Goal: Information Seeking & Learning: Learn about a topic

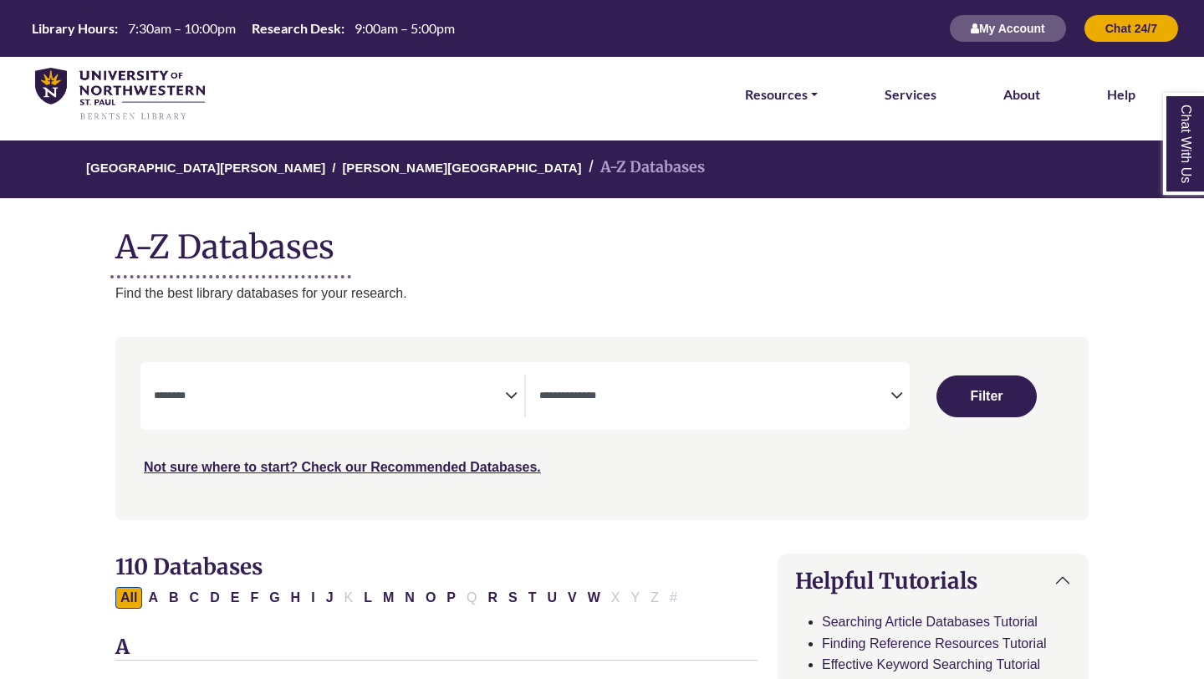
select select "Database Subject Filter"
select select "Database Types Filter"
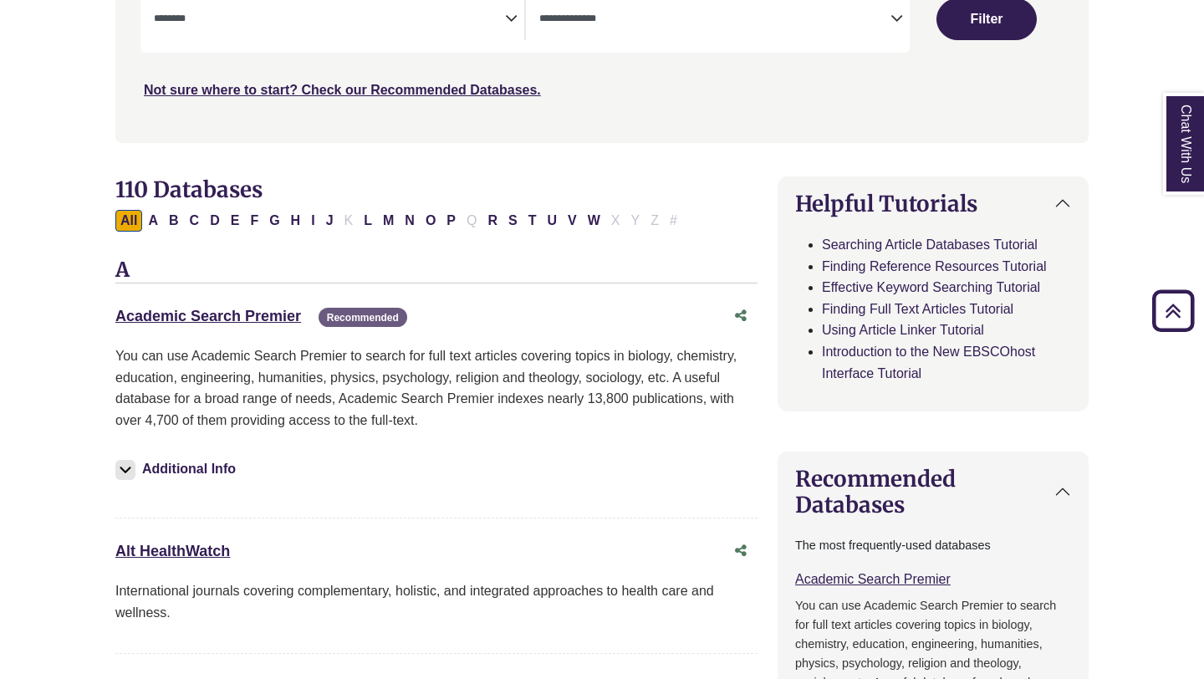
scroll to position [441, 0]
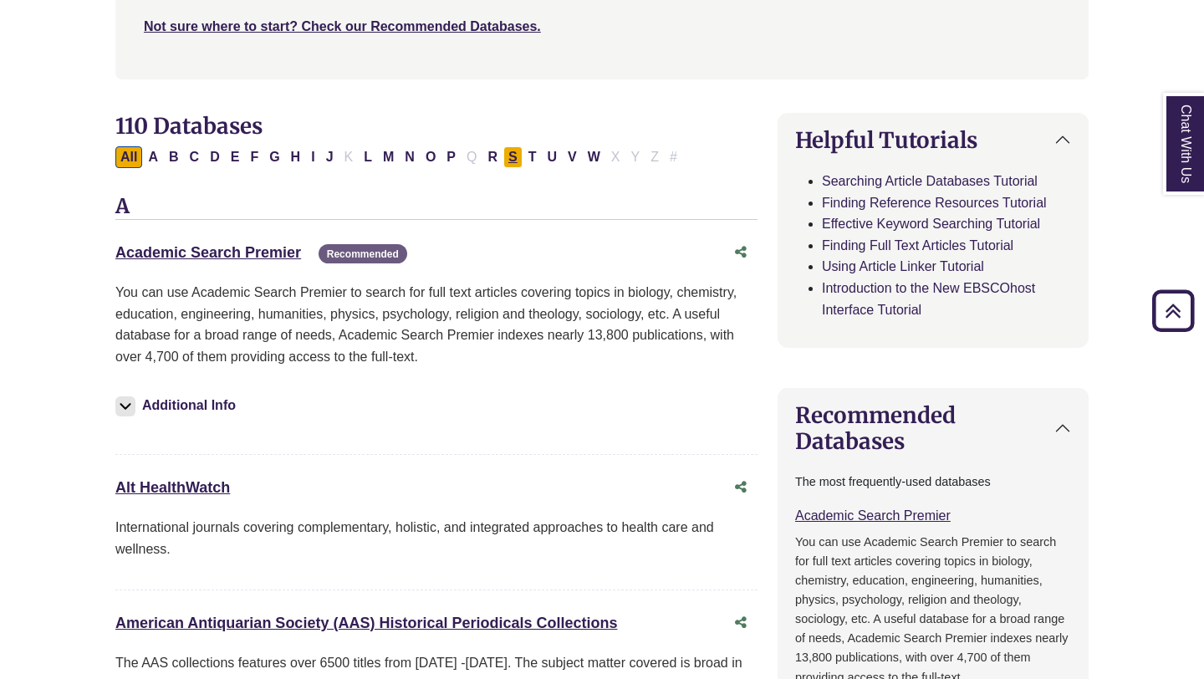
click at [512, 151] on button "S" at bounding box center [512, 157] width 19 height 22
select select "Database Subject Filter"
select select "Database Types Filter"
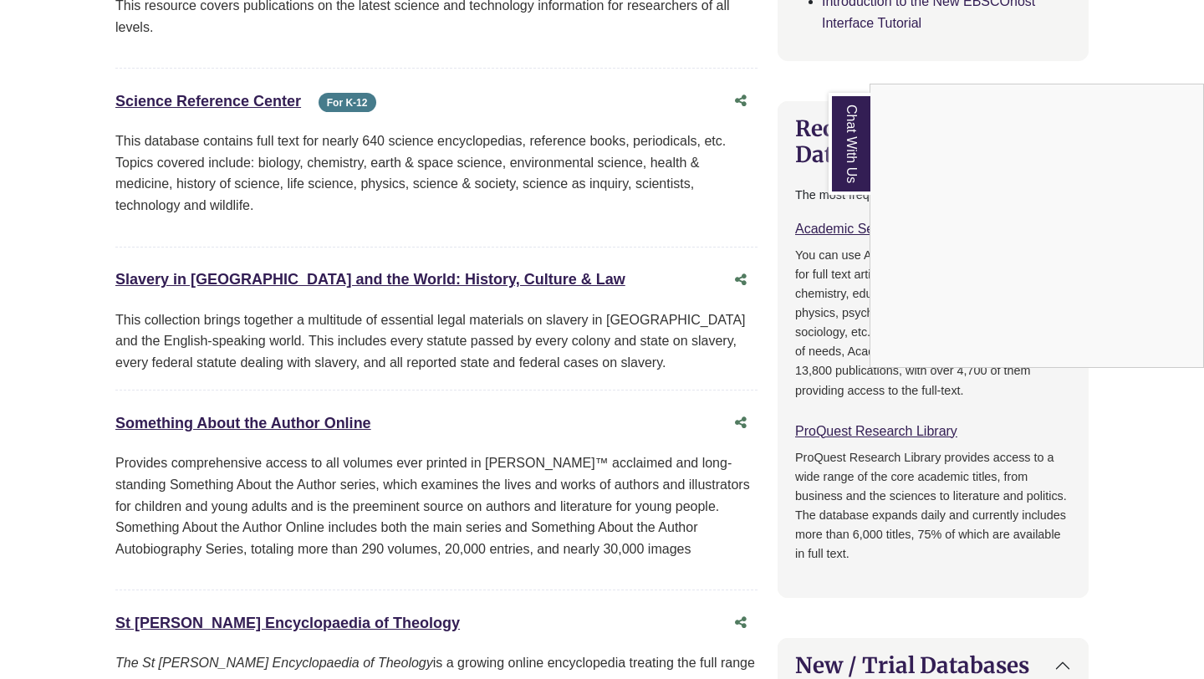
scroll to position [517, 0]
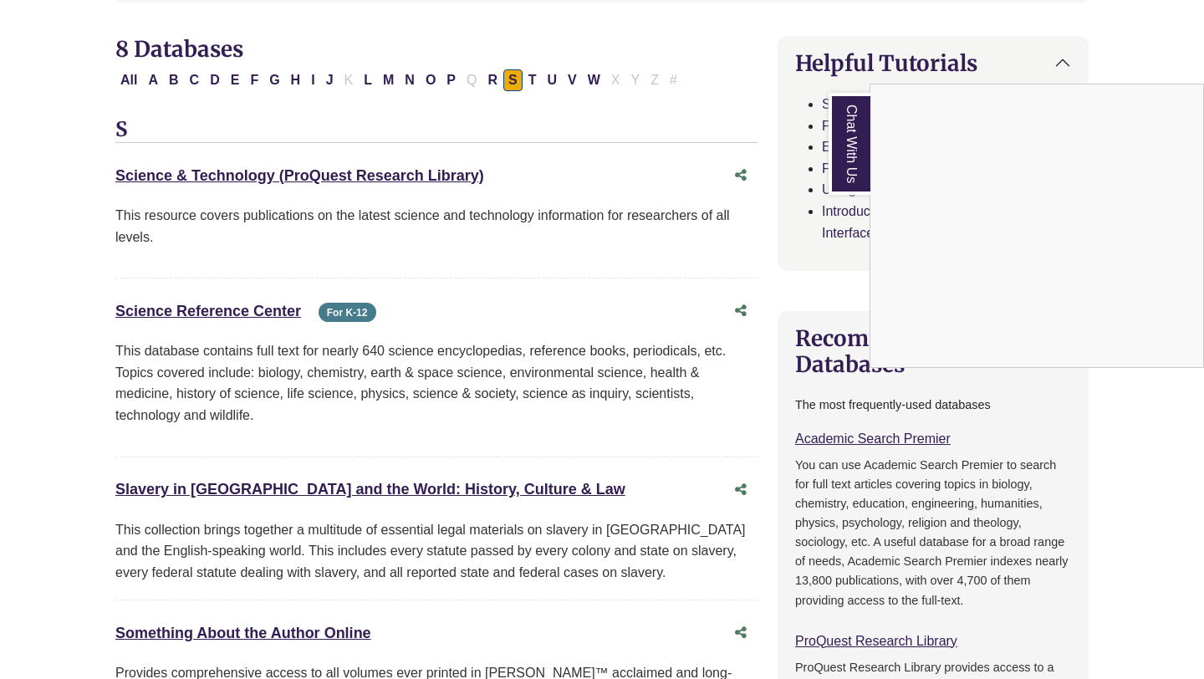
click at [445, 83] on div "Chat With Us" at bounding box center [602, 339] width 1204 height 679
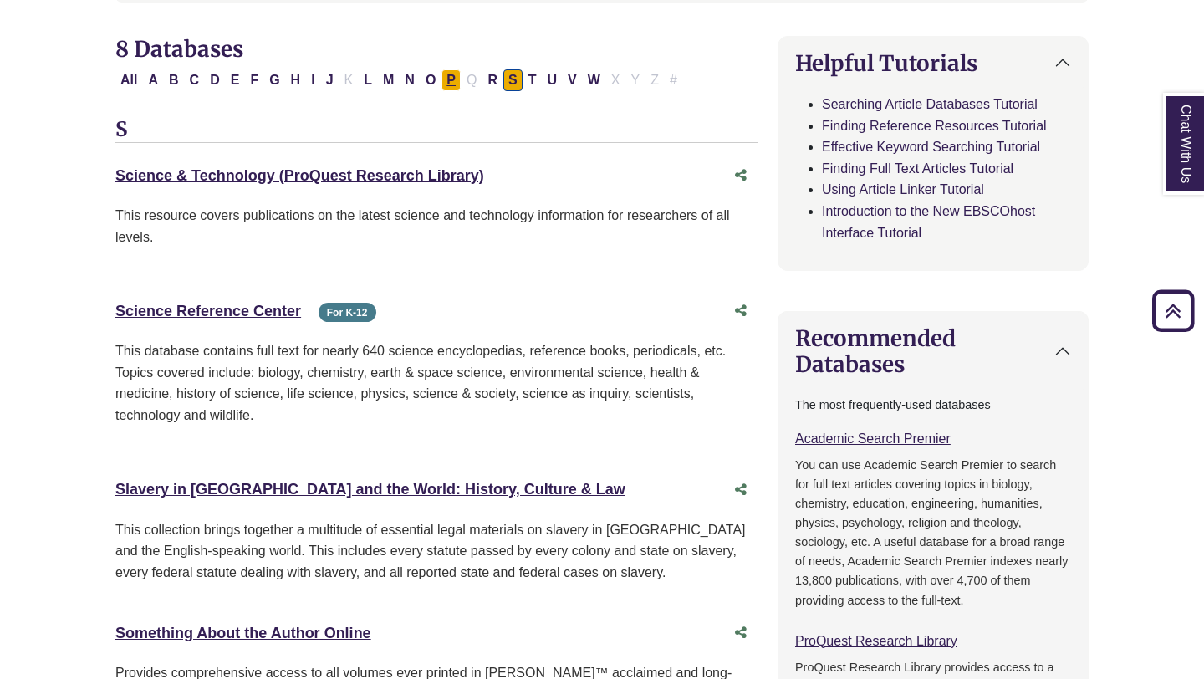
click at [446, 86] on button "P" at bounding box center [450, 80] width 19 height 22
select select "Database Subject Filter"
select select "Database Types Filter"
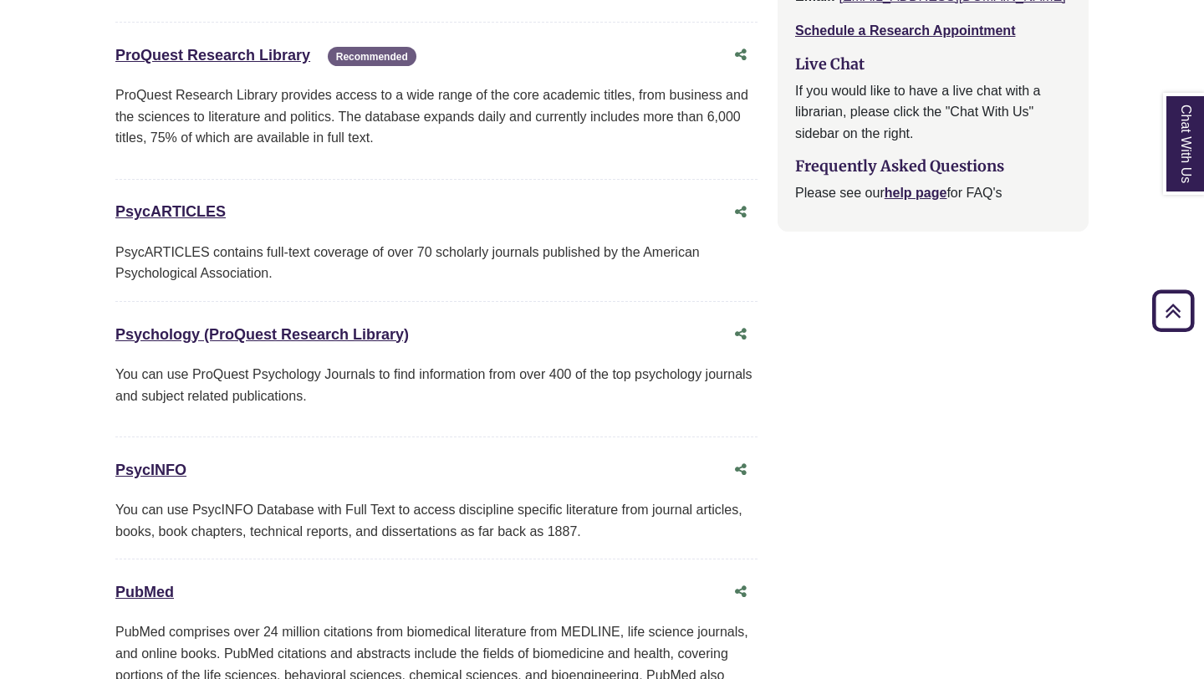
scroll to position [2032, 0]
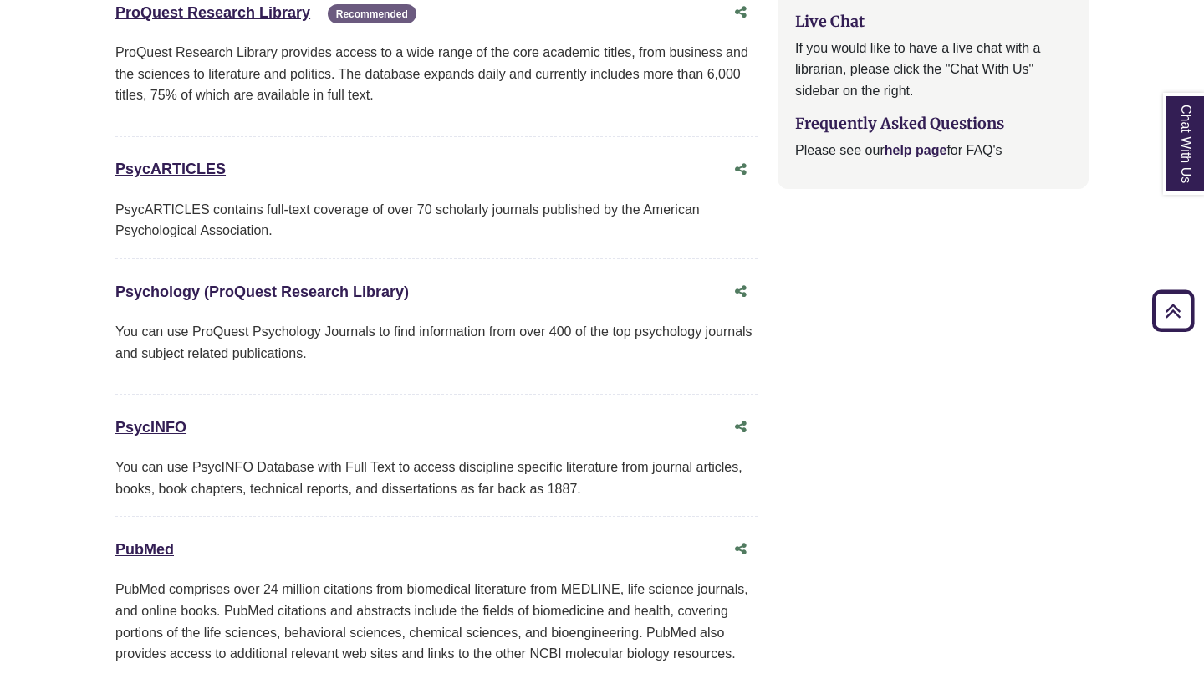
click at [322, 292] on link "Psychology (ProQuest Research Library) This link opens in a new window" at bounding box center [261, 291] width 293 height 17
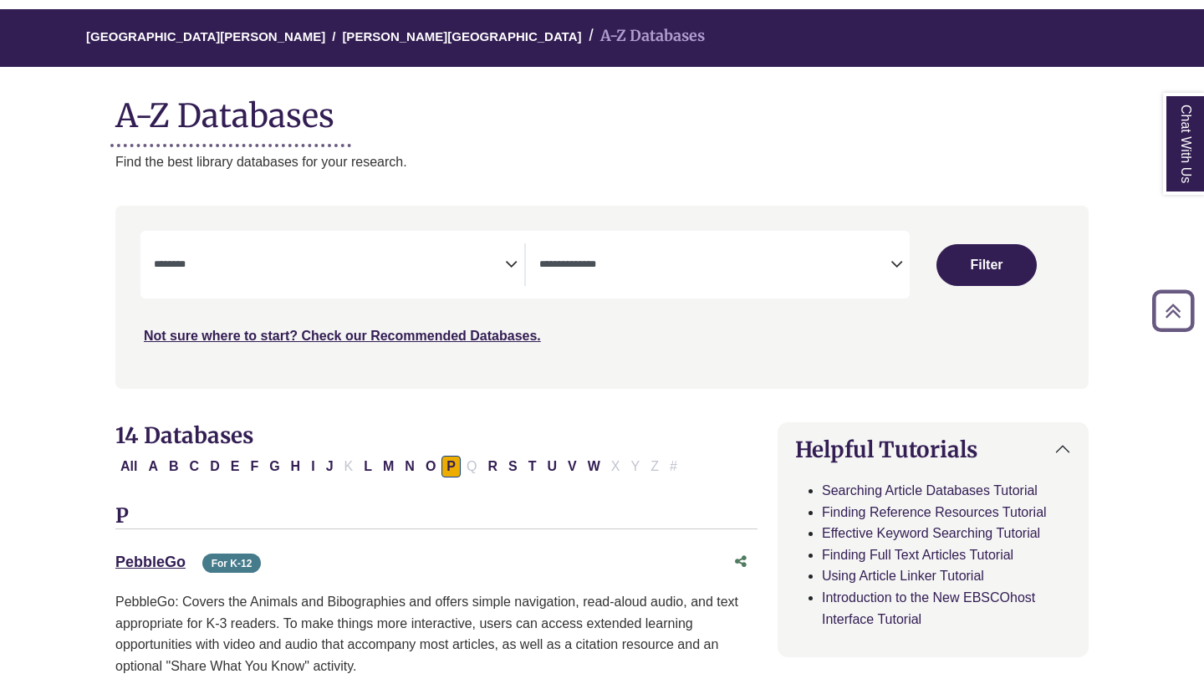
scroll to position [130, 0]
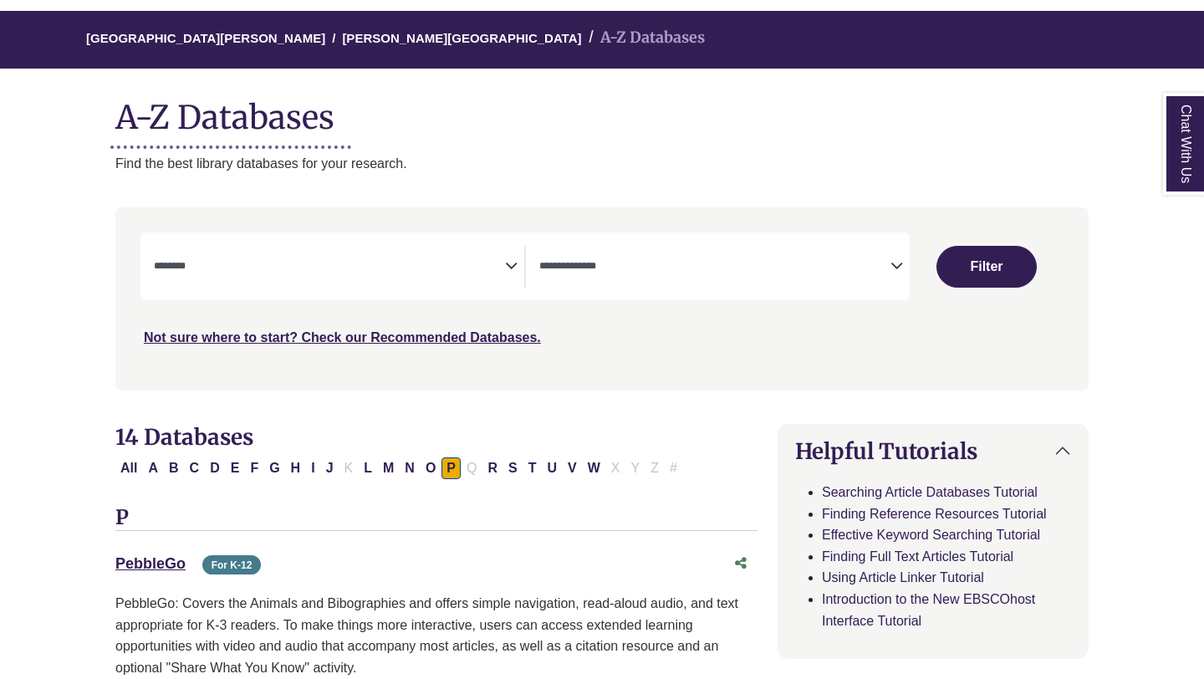
click at [392, 267] on textarea "Search" at bounding box center [329, 267] width 351 height 13
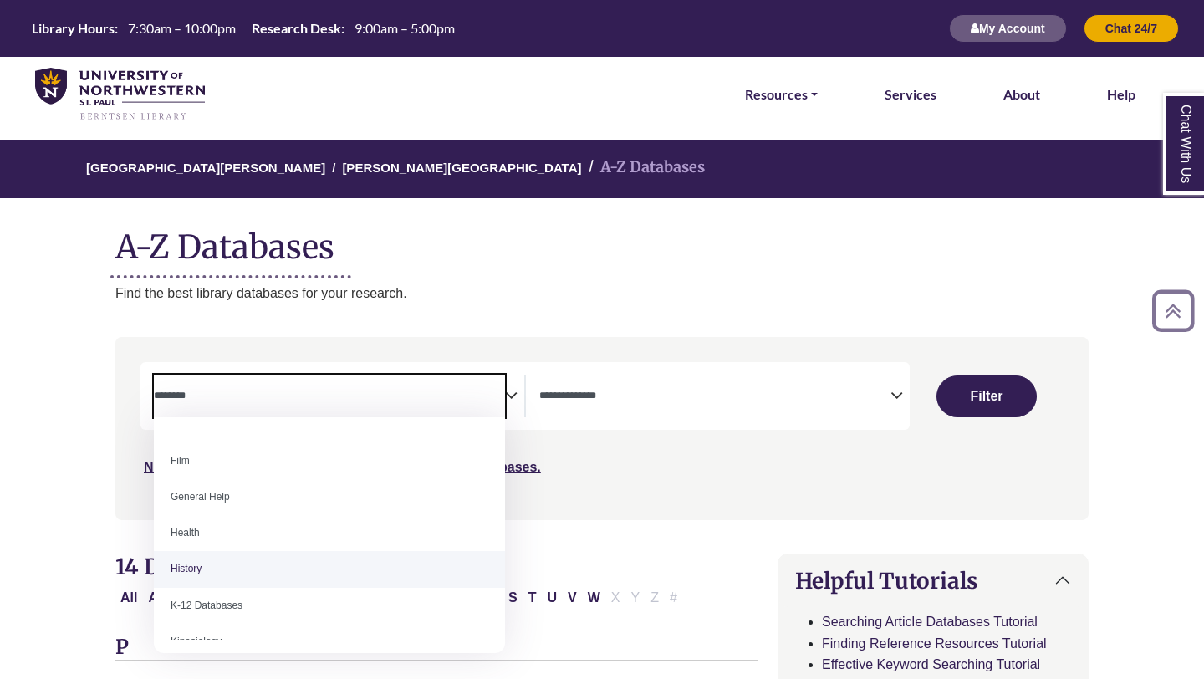
scroll to position [205, 0]
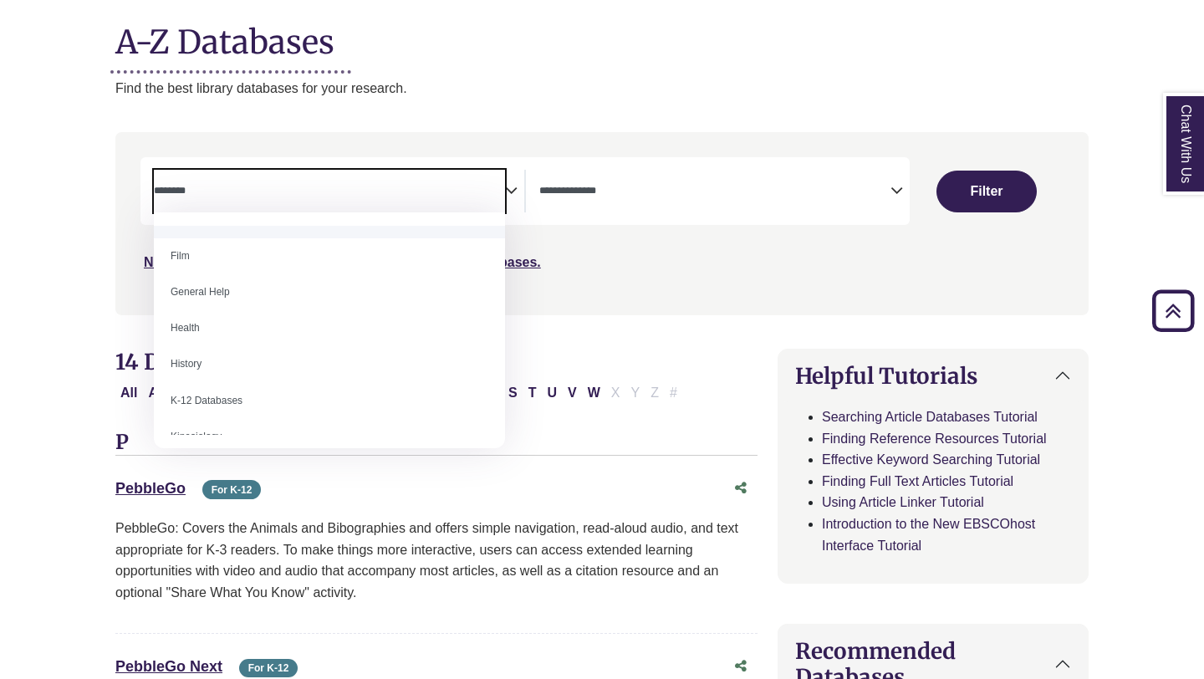
click at [331, 206] on span "Search filters" at bounding box center [329, 191] width 351 height 43
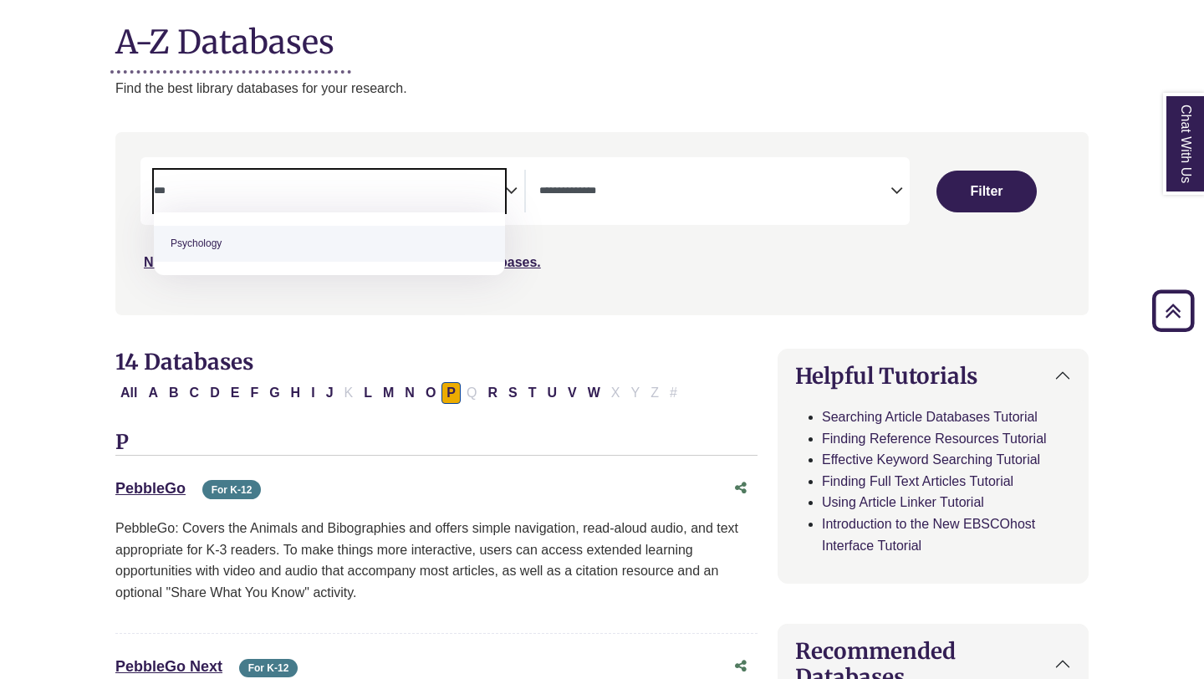
type textarea "***"
select select "*****"
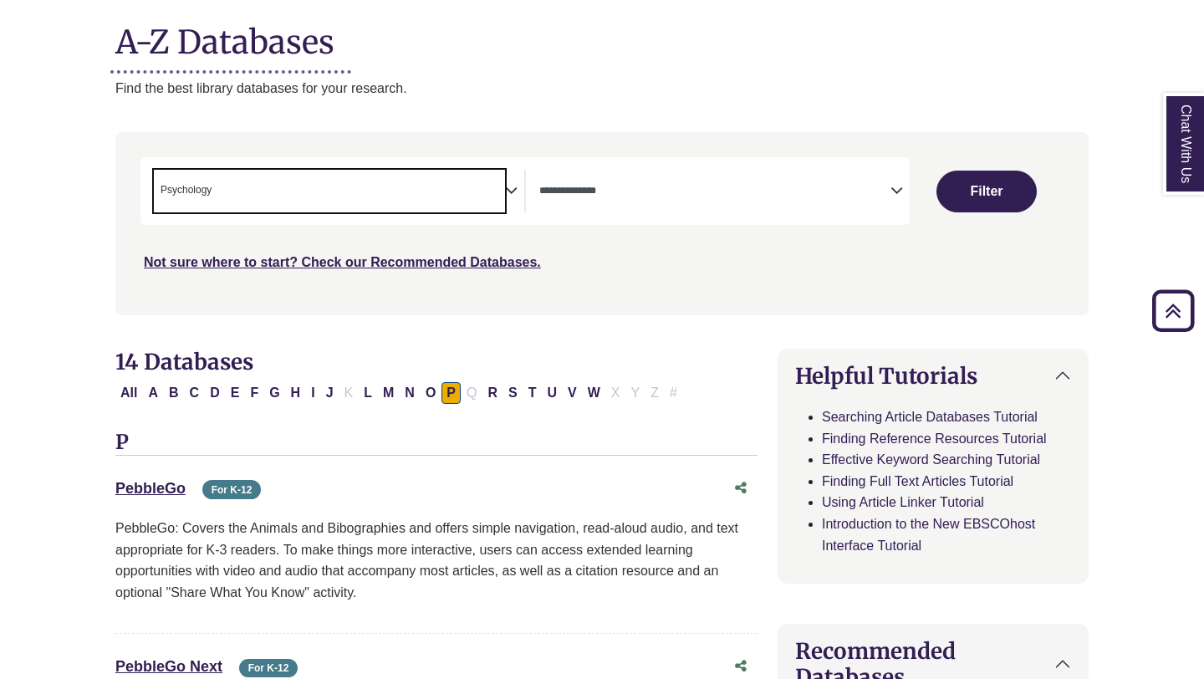
scroll to position [603, 0]
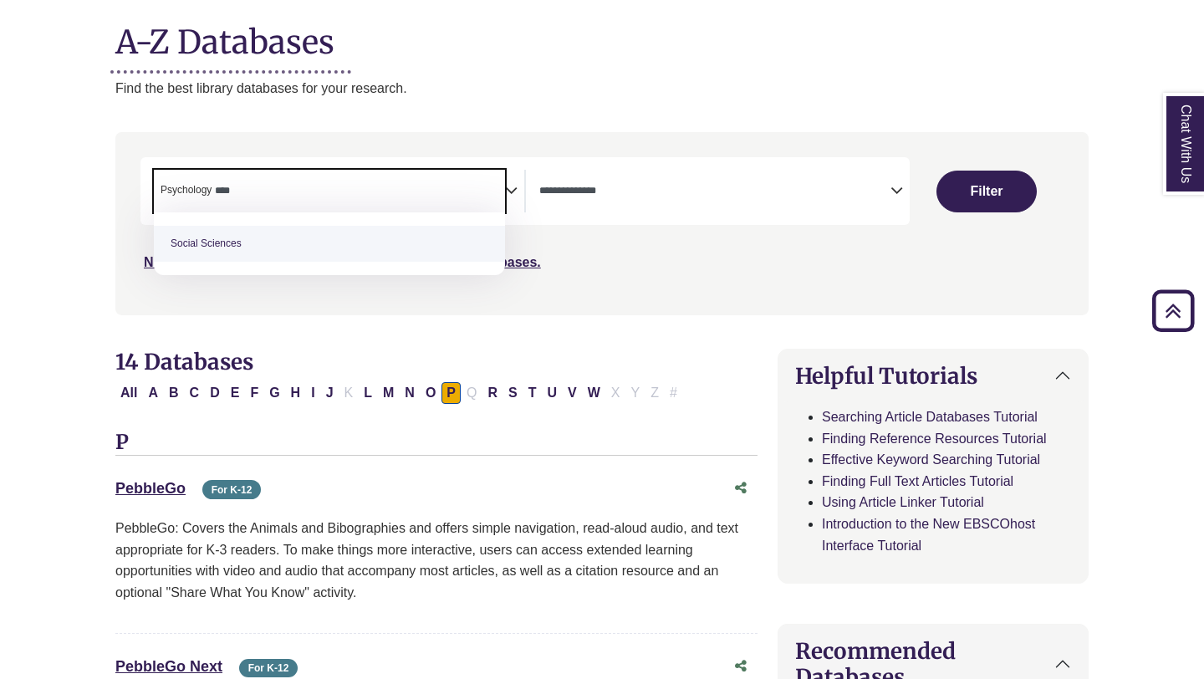
type textarea "****"
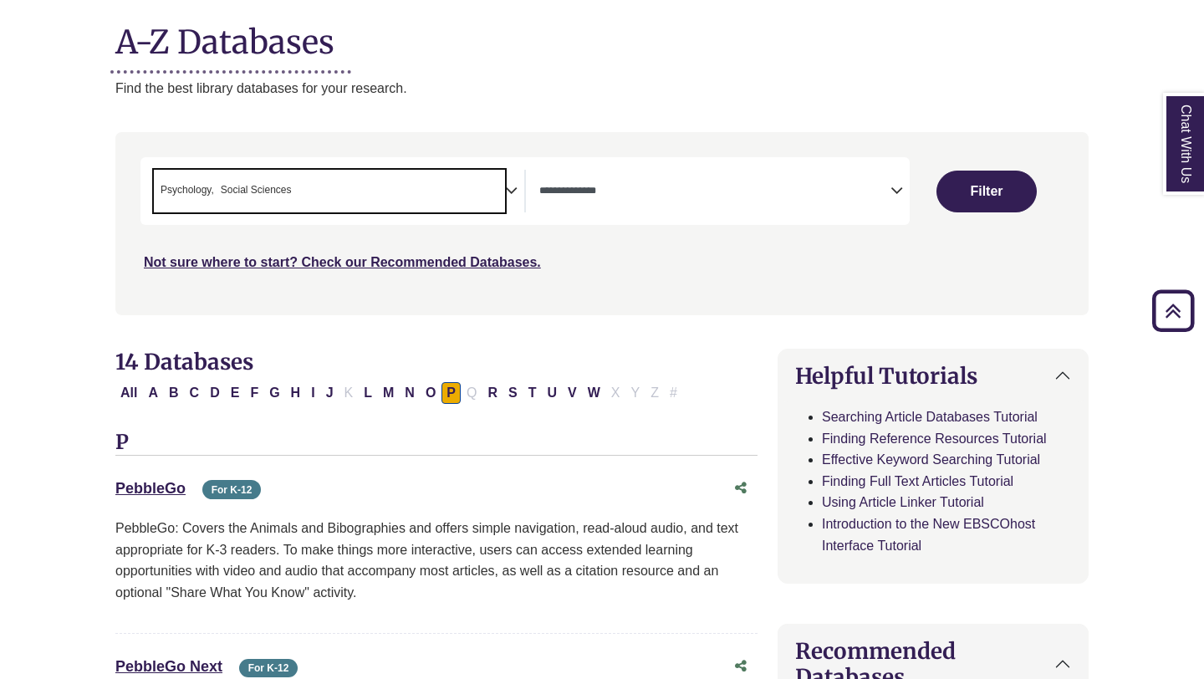
drag, startPoint x: 349, startPoint y: 200, endPoint x: 224, endPoint y: 194, distance: 124.7
click at [224, 194] on span "× Psychology × Social Sciences" at bounding box center [329, 191] width 351 height 43
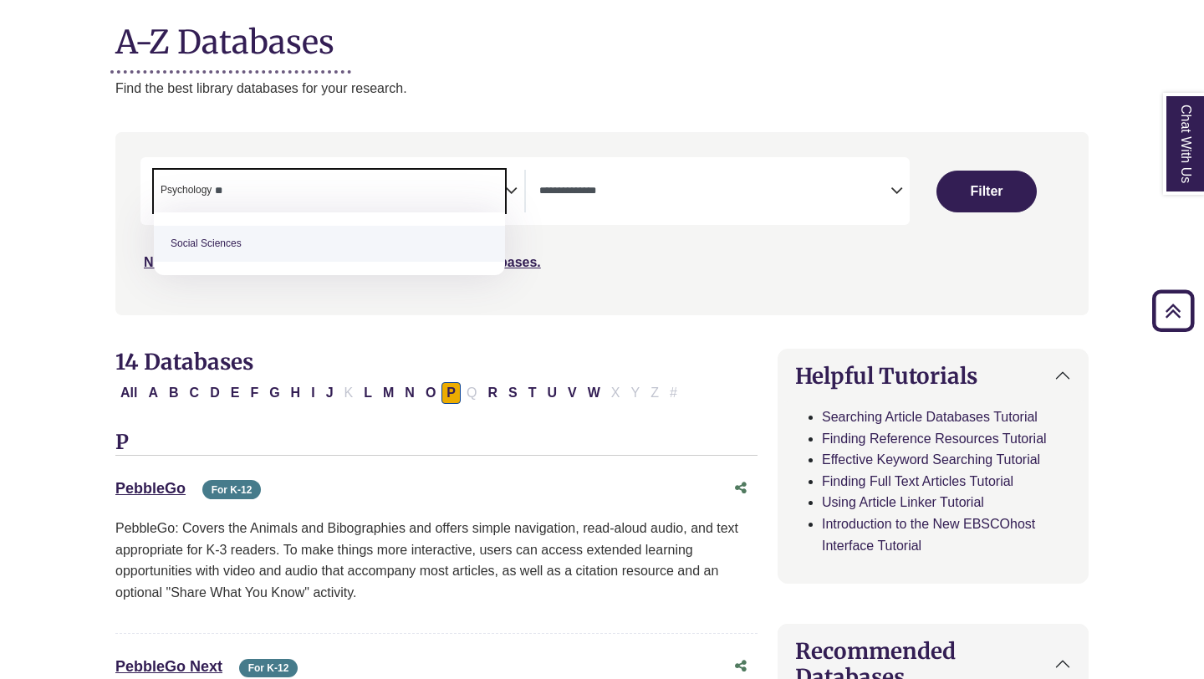
type textarea "*"
type textarea "***"
select select "*****"
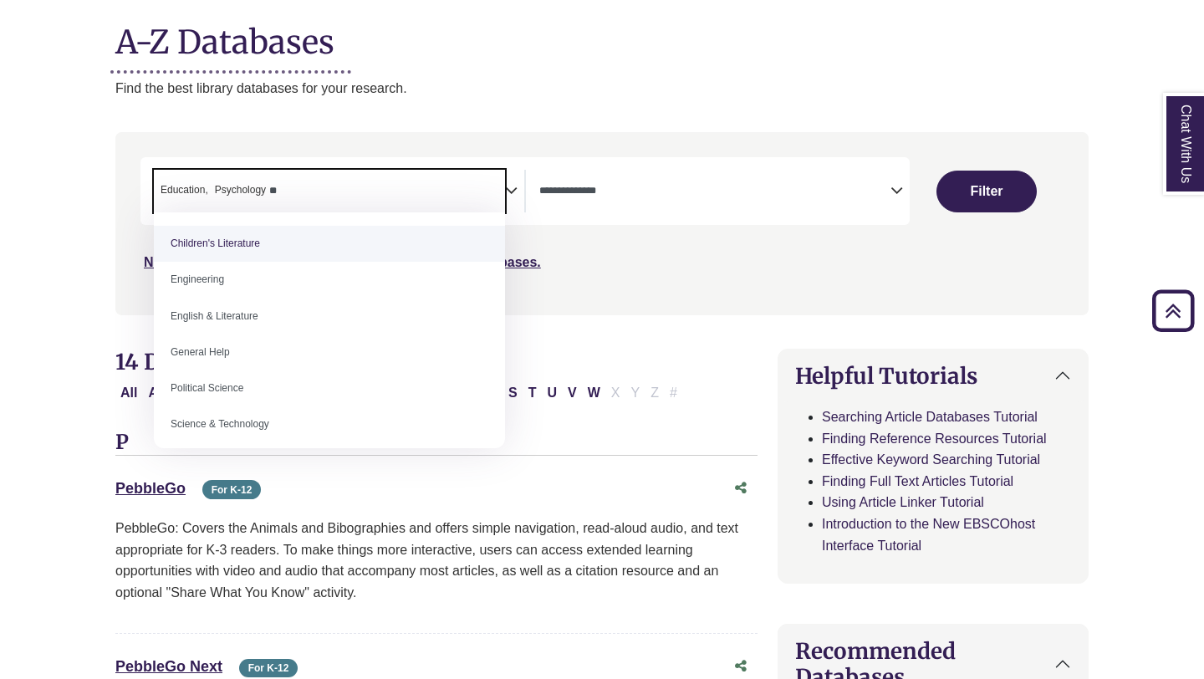
type textarea "*"
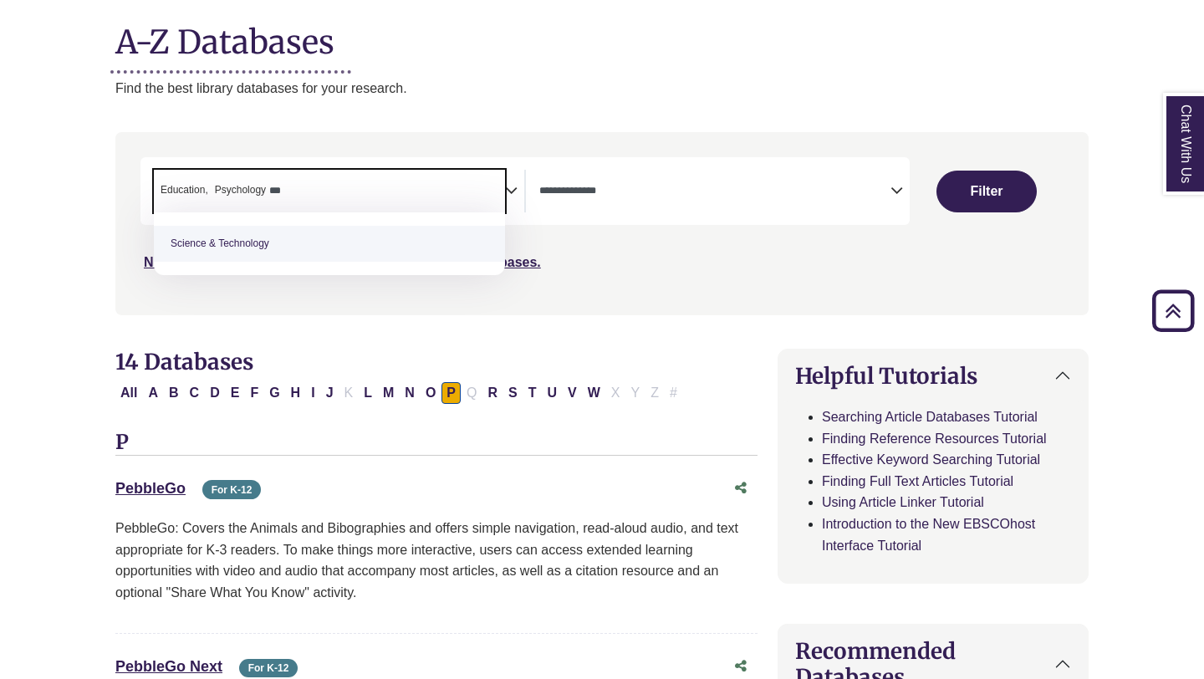
type textarea "***"
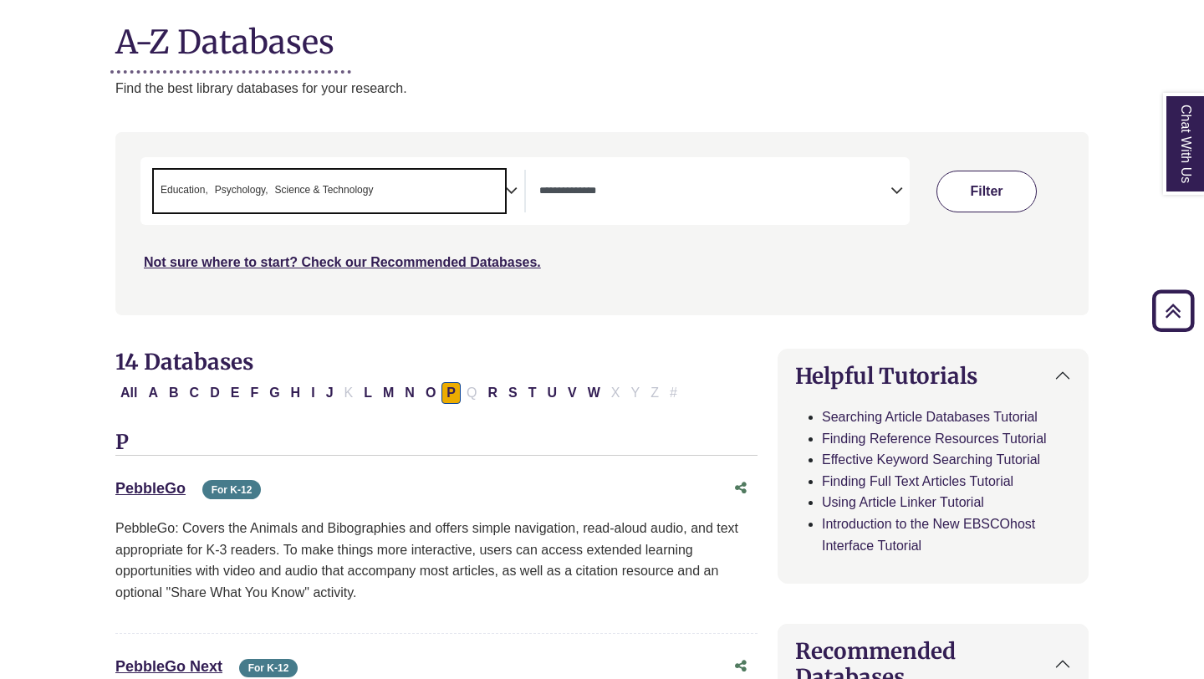
click at [970, 196] on button "Filter" at bounding box center [986, 192] width 100 height 42
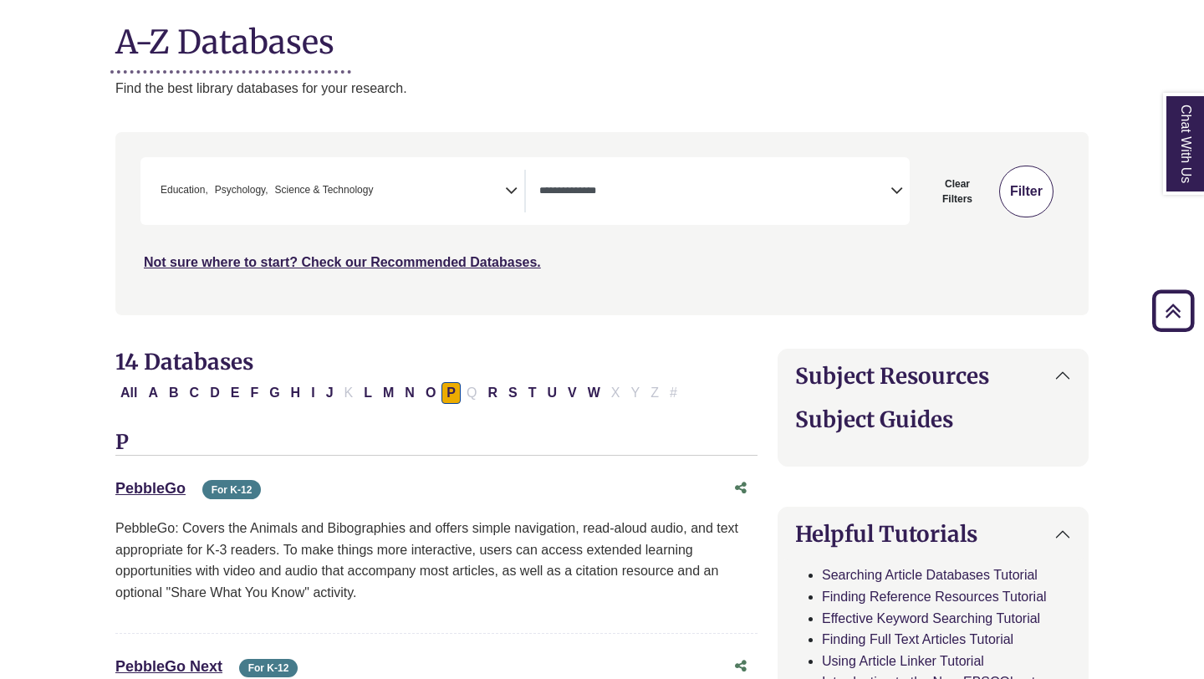
select select "Database Types Filter"
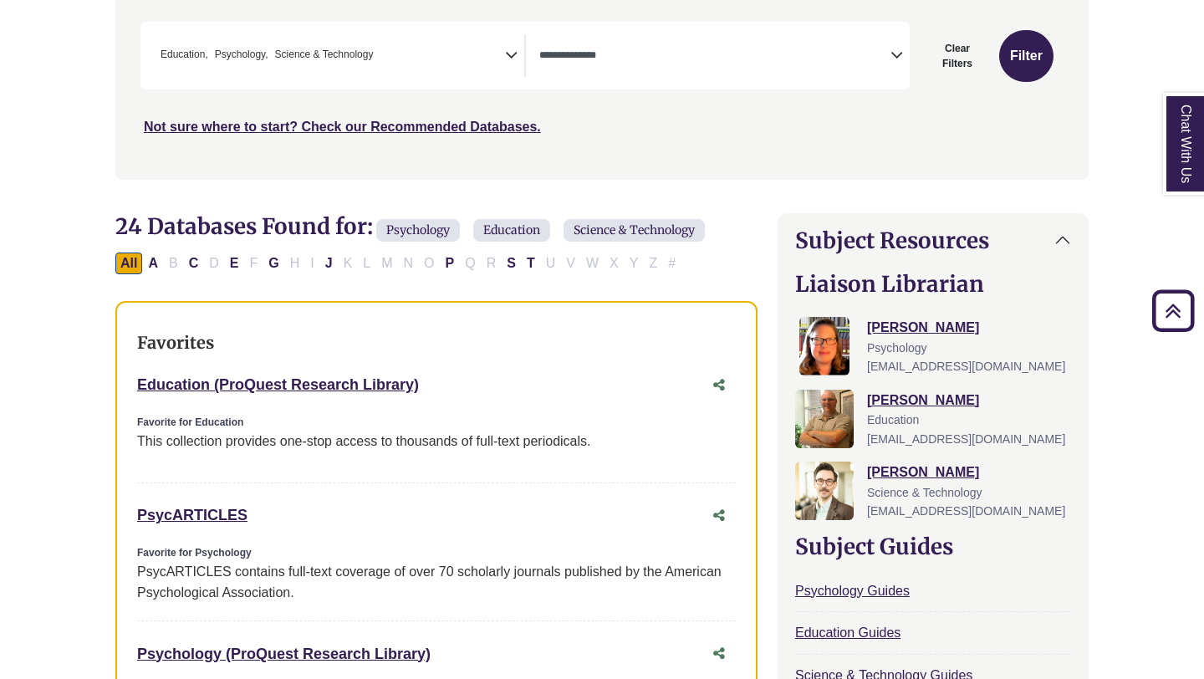
scroll to position [262, 0]
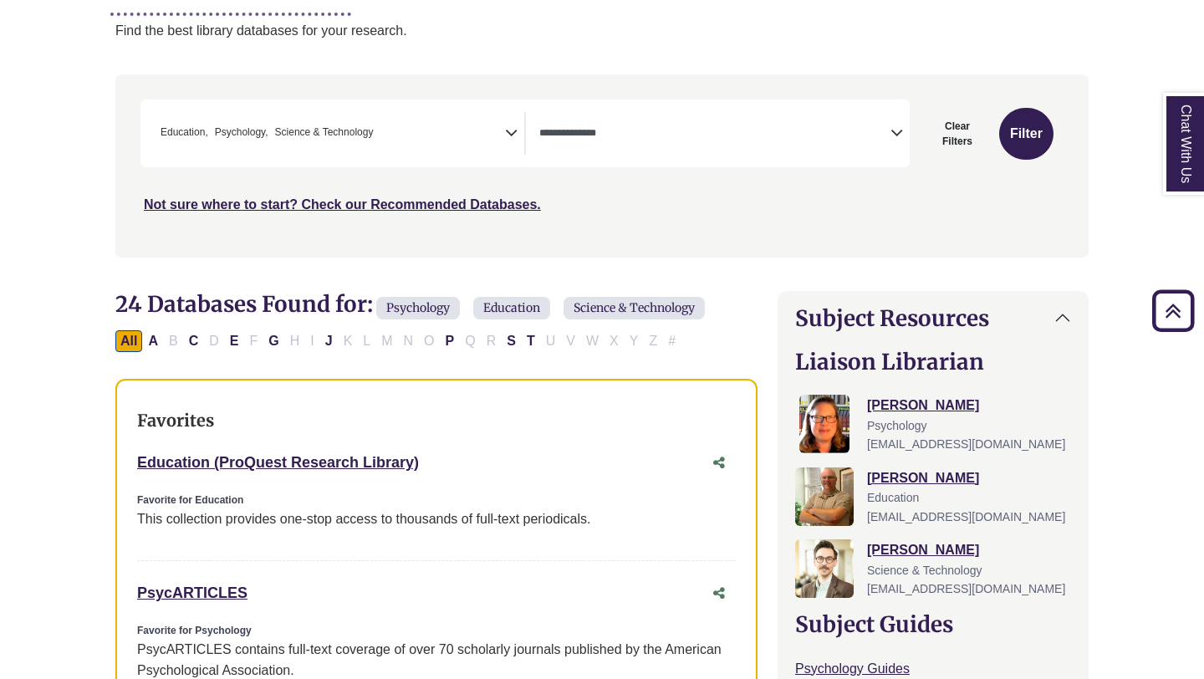
click at [146, 131] on div "**********" at bounding box center [332, 133] width 385 height 43
click at [173, 131] on span "Education" at bounding box center [184, 133] width 48 height 16
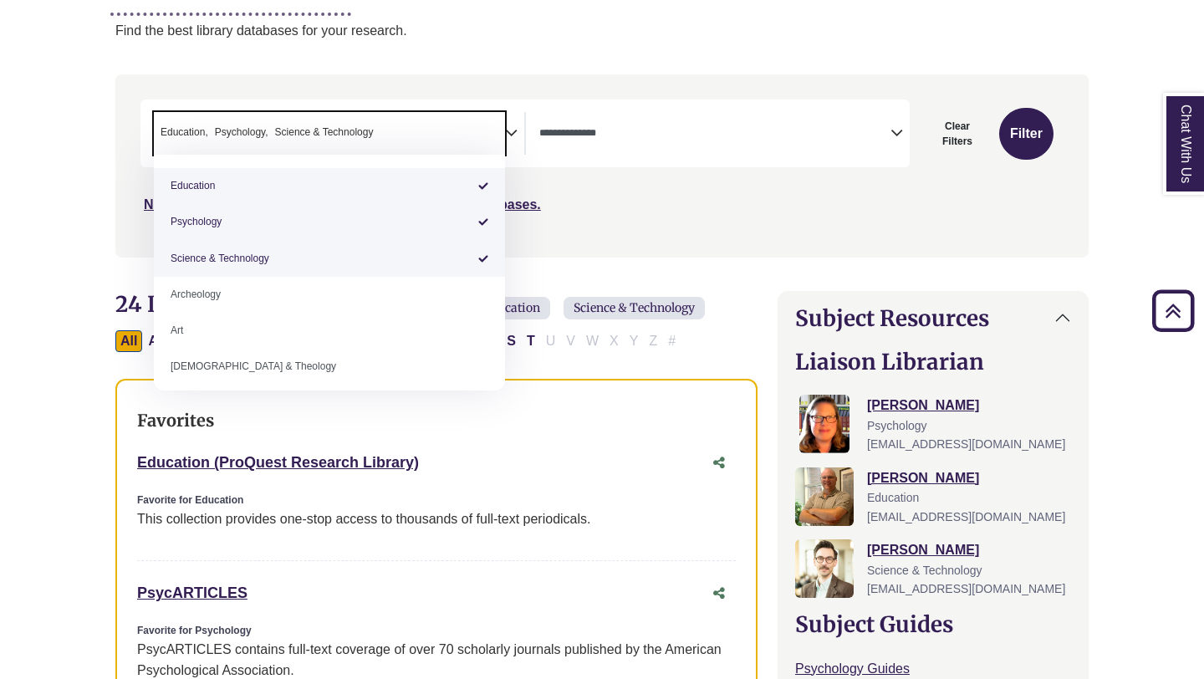
drag, startPoint x: 159, startPoint y: 131, endPoint x: 227, endPoint y: 125, distance: 68.0
click at [227, 125] on ul "× Education × Psychology × Science & Technology" at bounding box center [265, 131] width 222 height 14
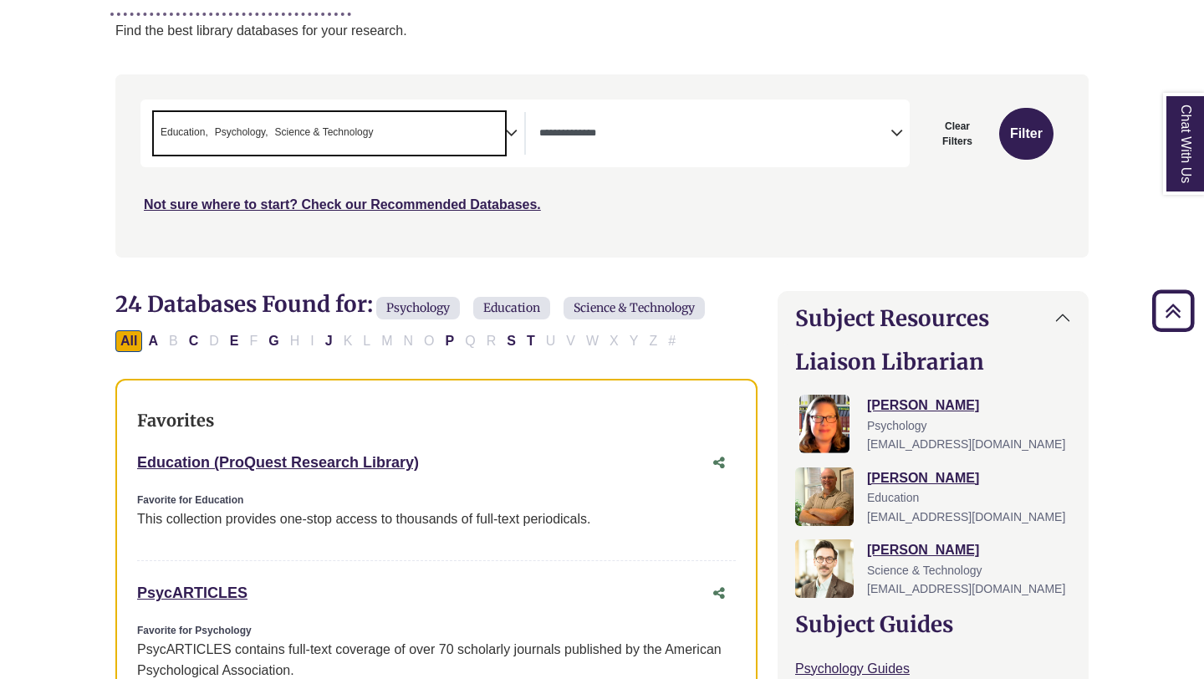
drag, startPoint x: 424, startPoint y: 137, endPoint x: 368, endPoint y: 130, distance: 56.4
click at [368, 130] on span "× Education × Psychology × Science & Technology" at bounding box center [329, 133] width 351 height 43
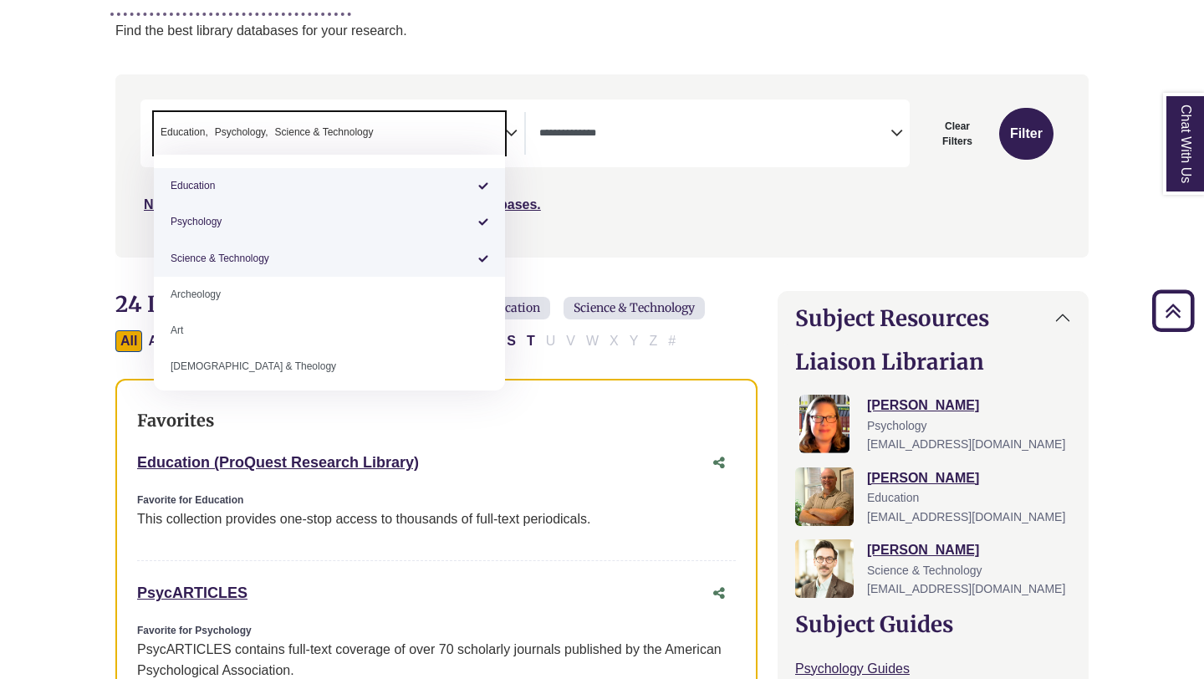
click at [368, 130] on span "Science & Technology" at bounding box center [324, 133] width 99 height 16
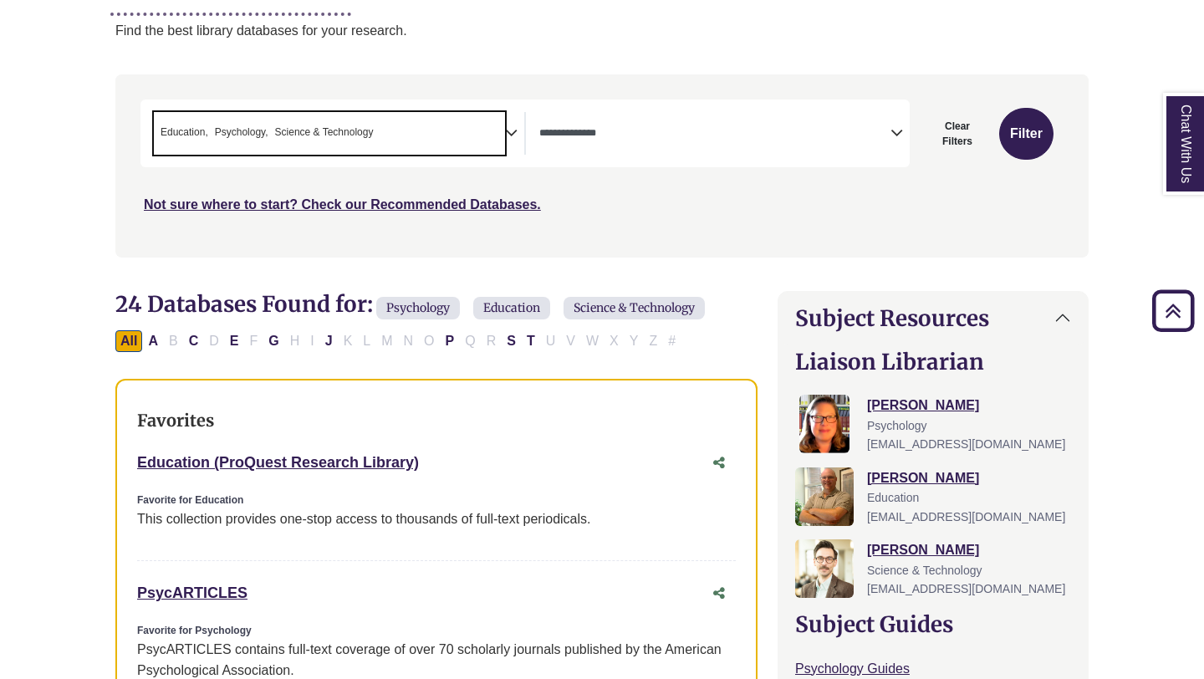
drag, startPoint x: 372, startPoint y: 130, endPoint x: 304, endPoint y: 130, distance: 67.7
click at [304, 130] on span "Science & Technology" at bounding box center [324, 133] width 99 height 16
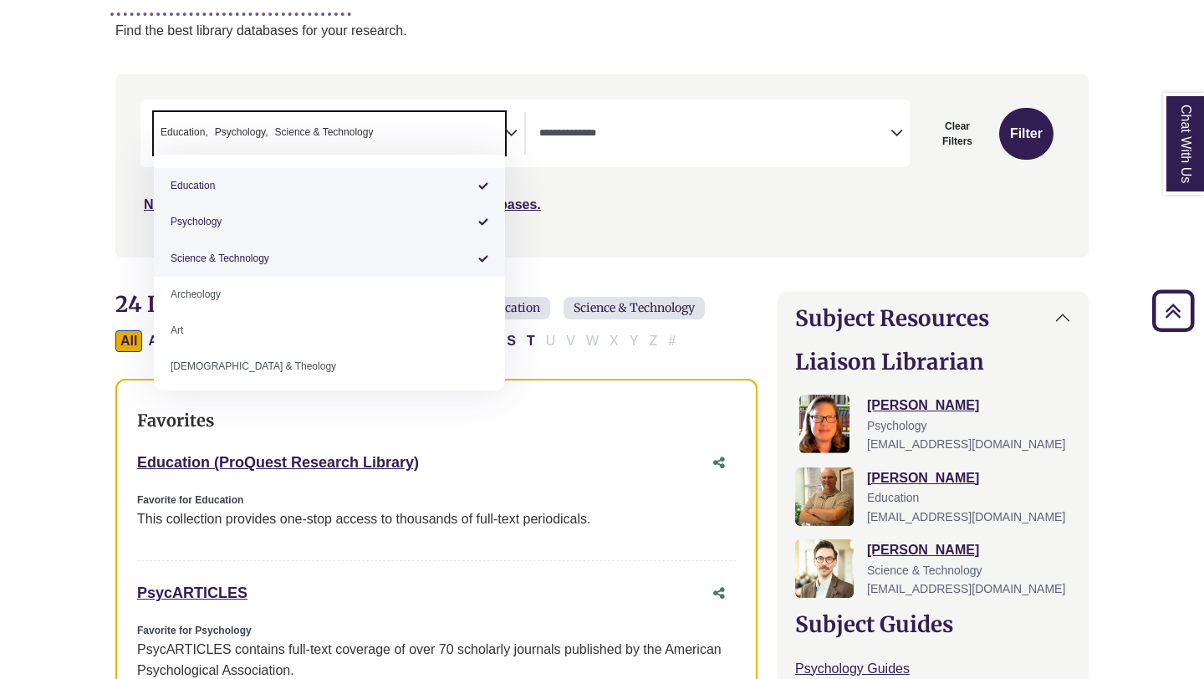
click at [385, 130] on span "× Education × Psychology × Science & Technology" at bounding box center [329, 133] width 351 height 43
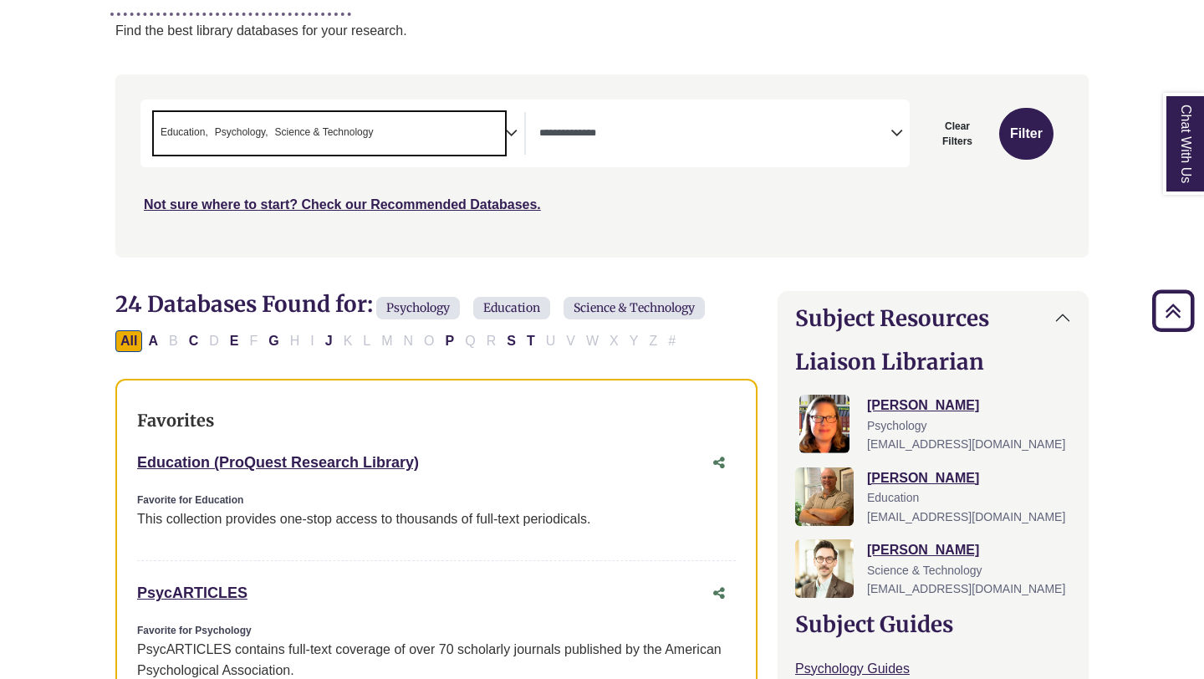
type textarea "**********"
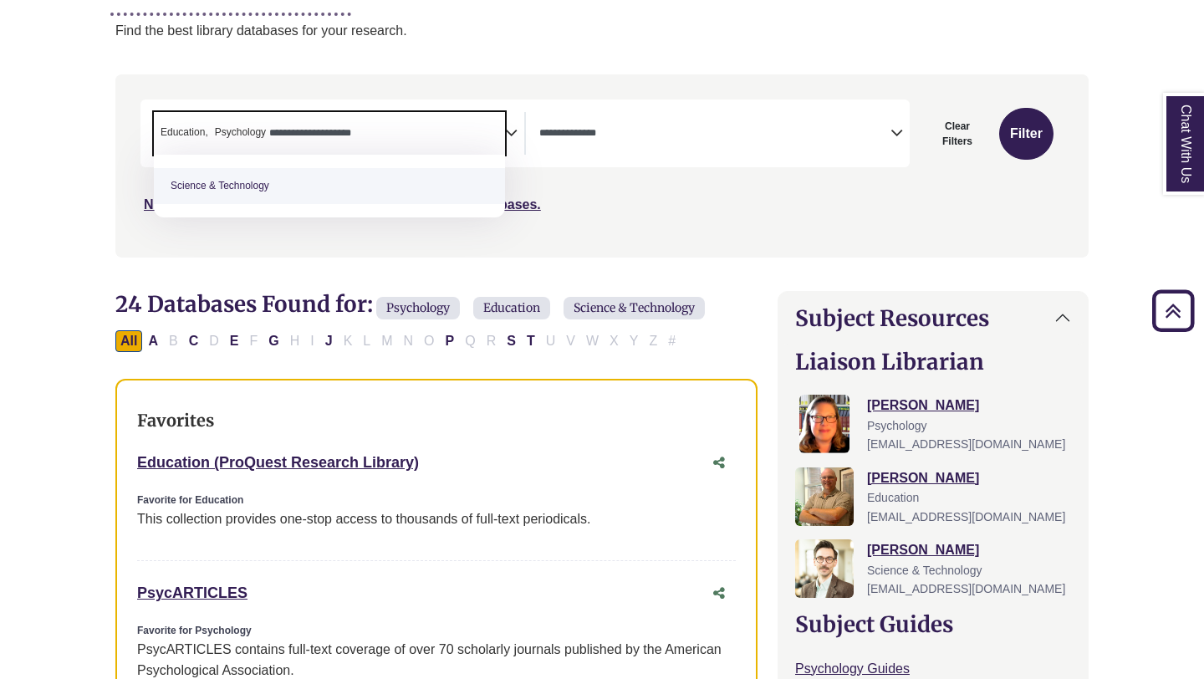
drag, startPoint x: 374, startPoint y: 131, endPoint x: 155, endPoint y: 126, distance: 219.1
click at [155, 125] on span "**********" at bounding box center [329, 133] width 351 height 43
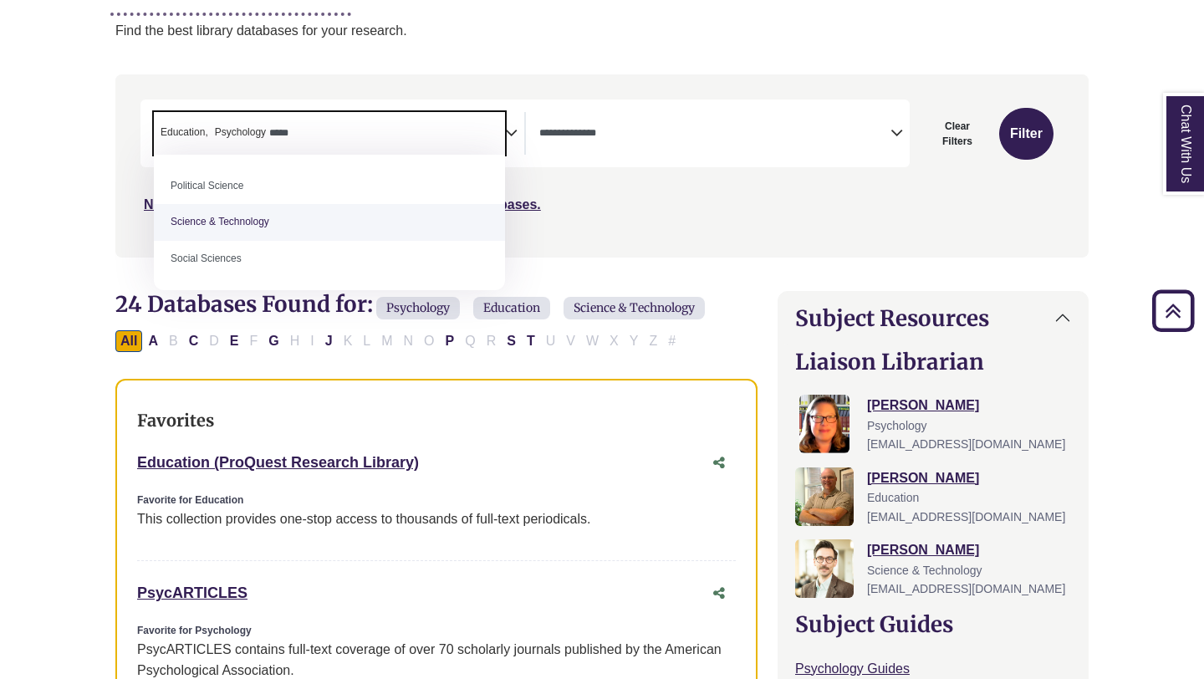
type textarea "*****"
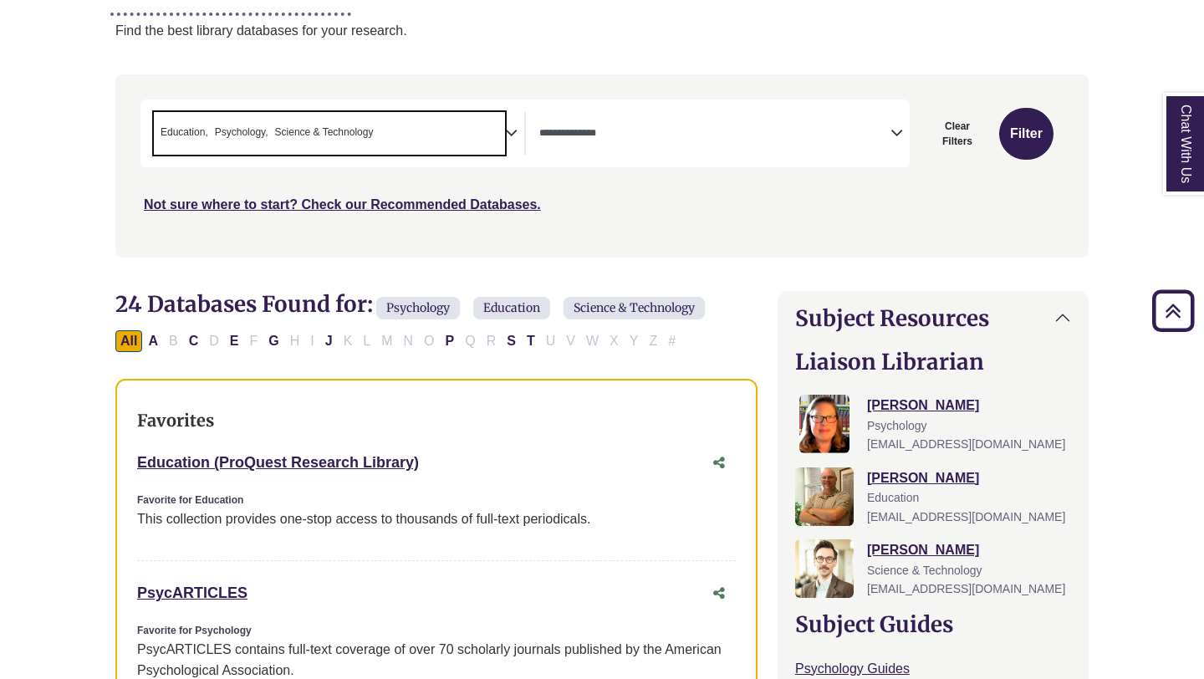
click at [408, 135] on span "× Education × Psychology × Science & Technology" at bounding box center [329, 133] width 351 height 43
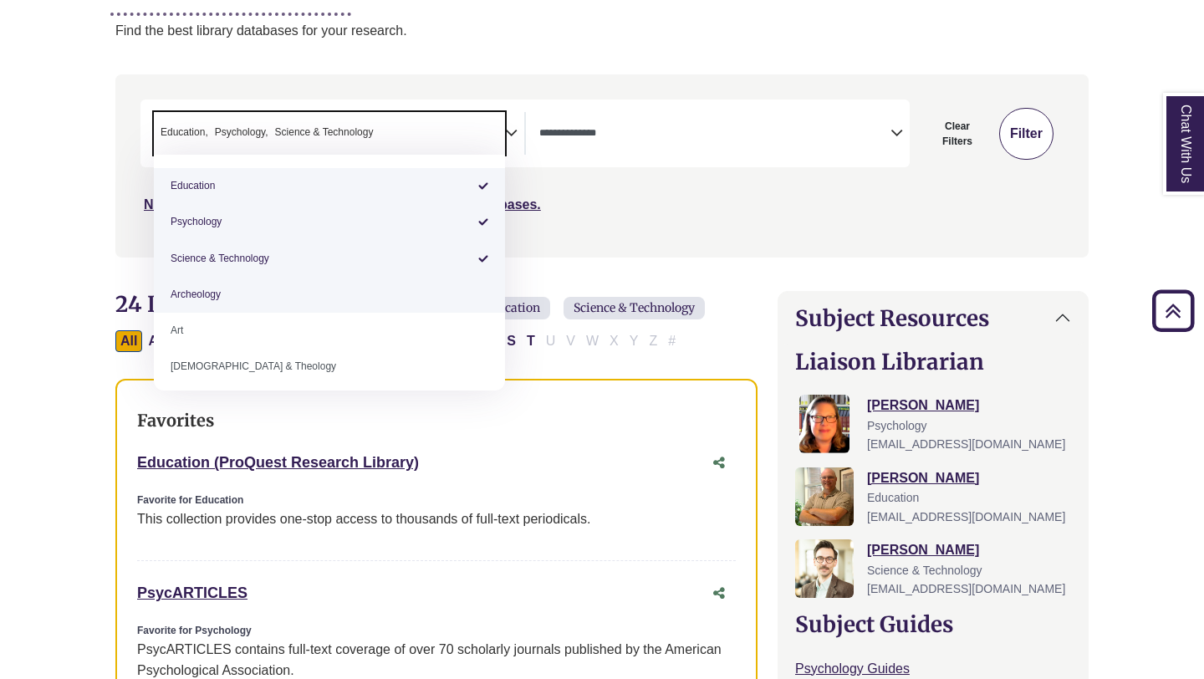
click at [1042, 135] on button "Filter" at bounding box center [1026, 134] width 54 height 52
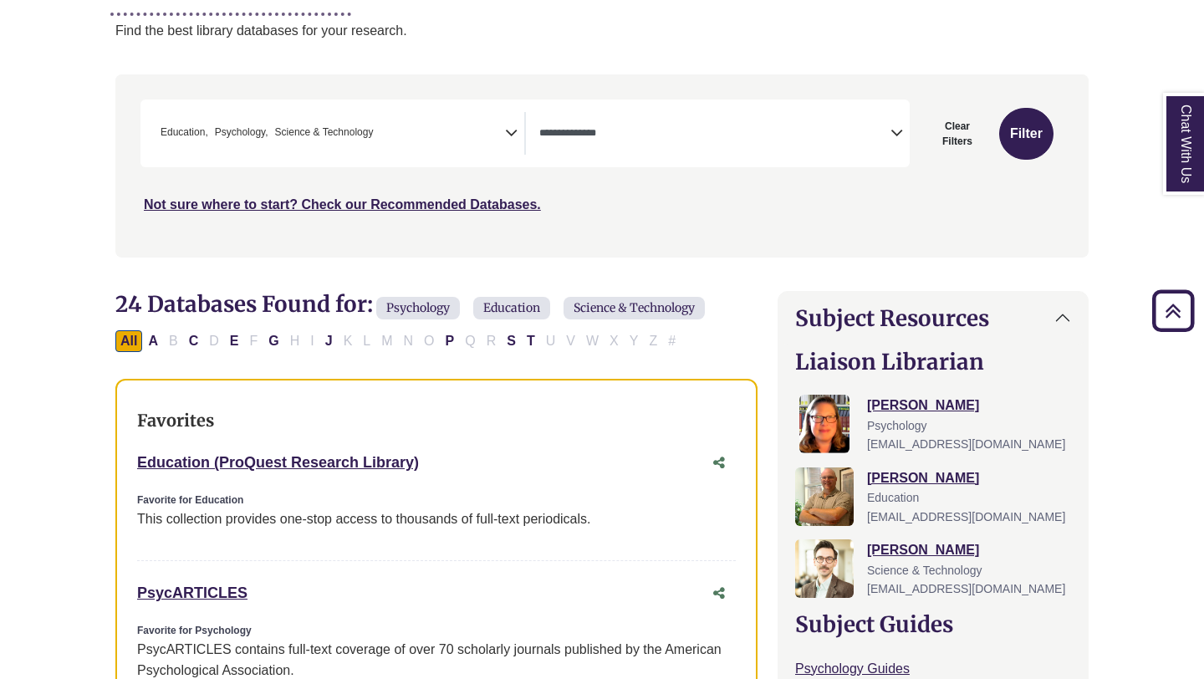
select select "Database Types Filter"
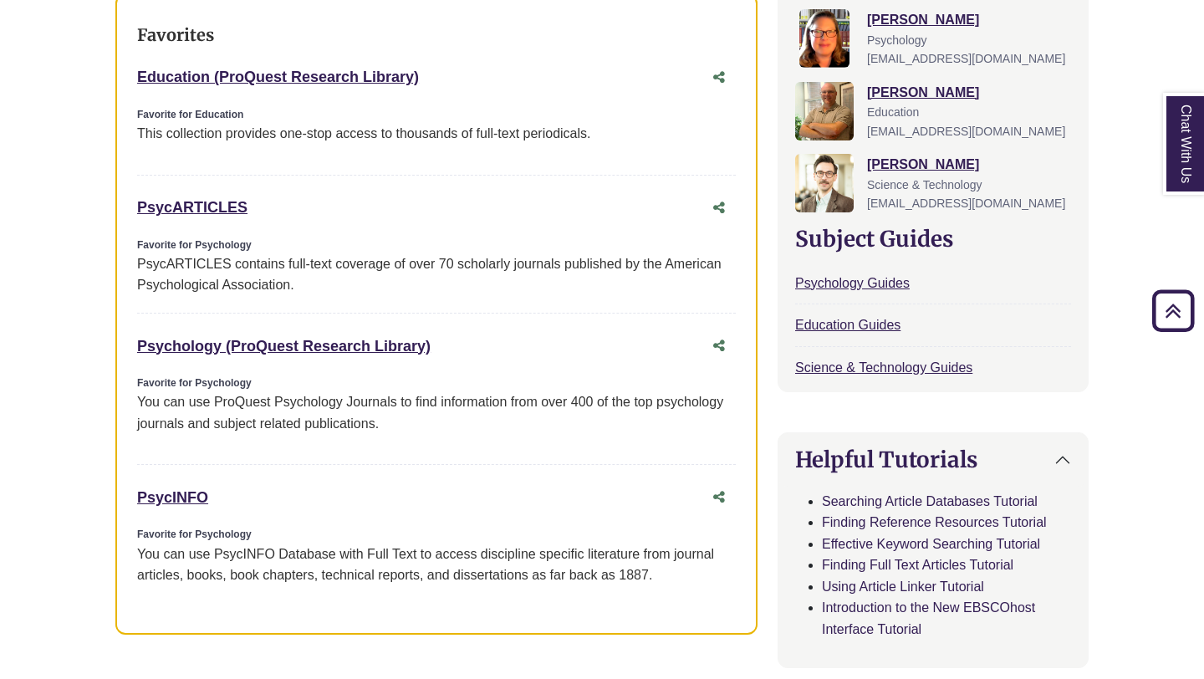
scroll to position [649, 0]
copy link "PsycINFO"
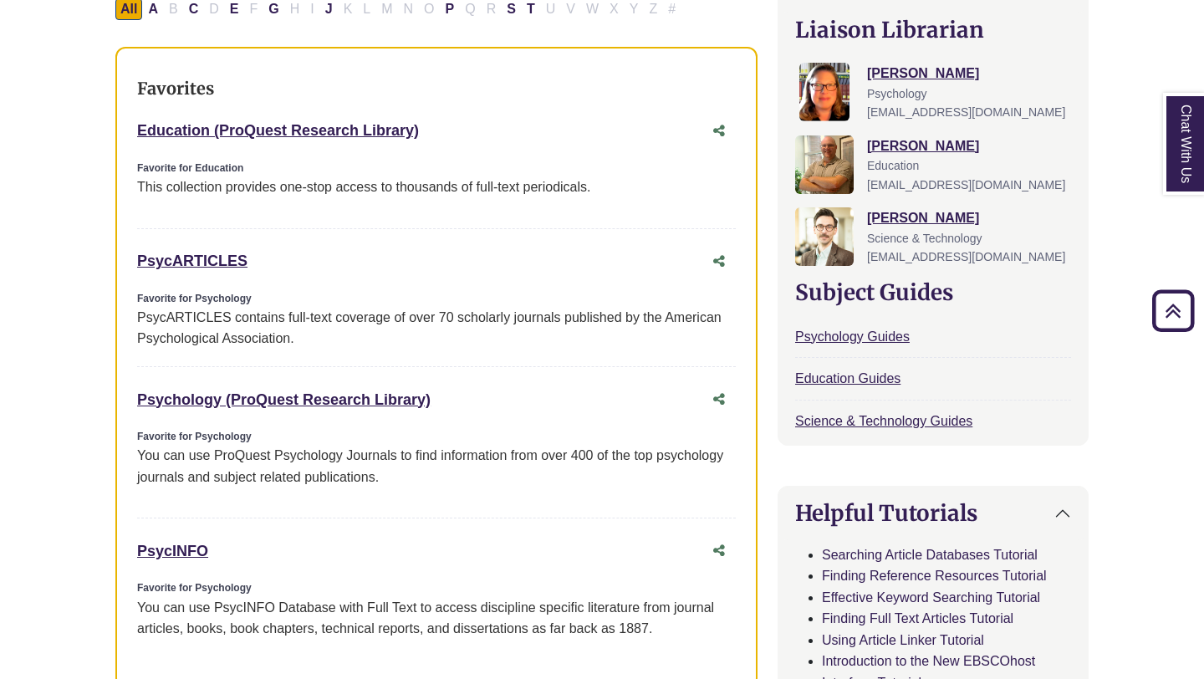
scroll to position [592, 0]
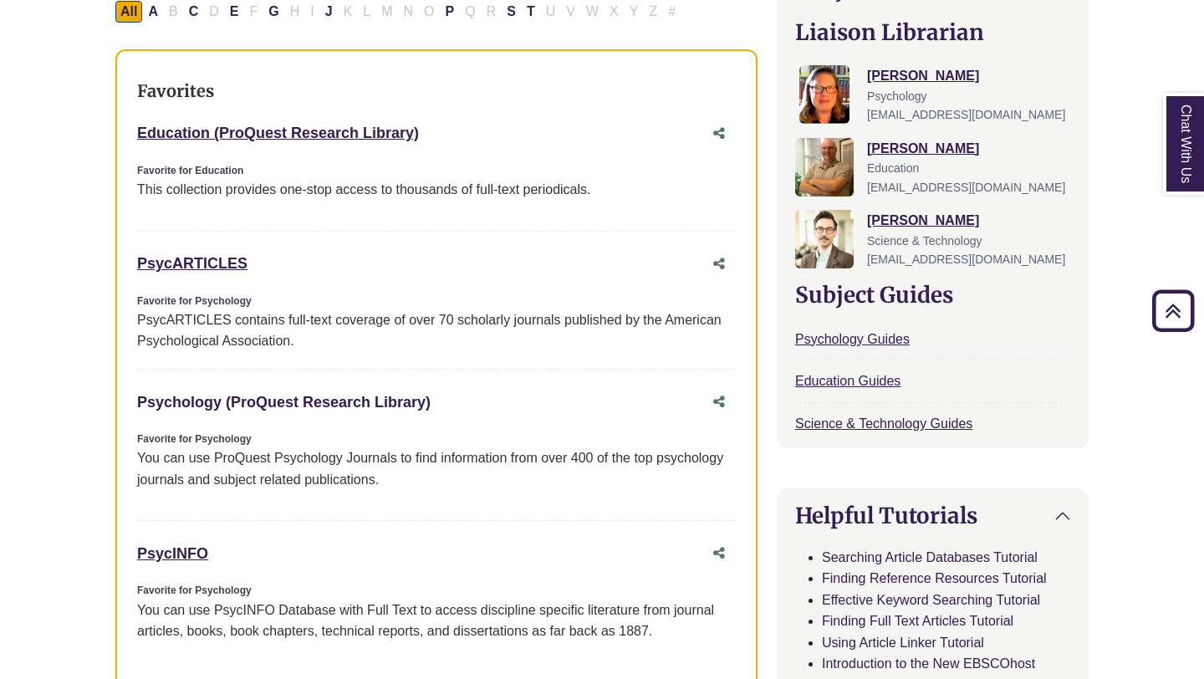
copy link "Psychology (ProQuest Research Library)"
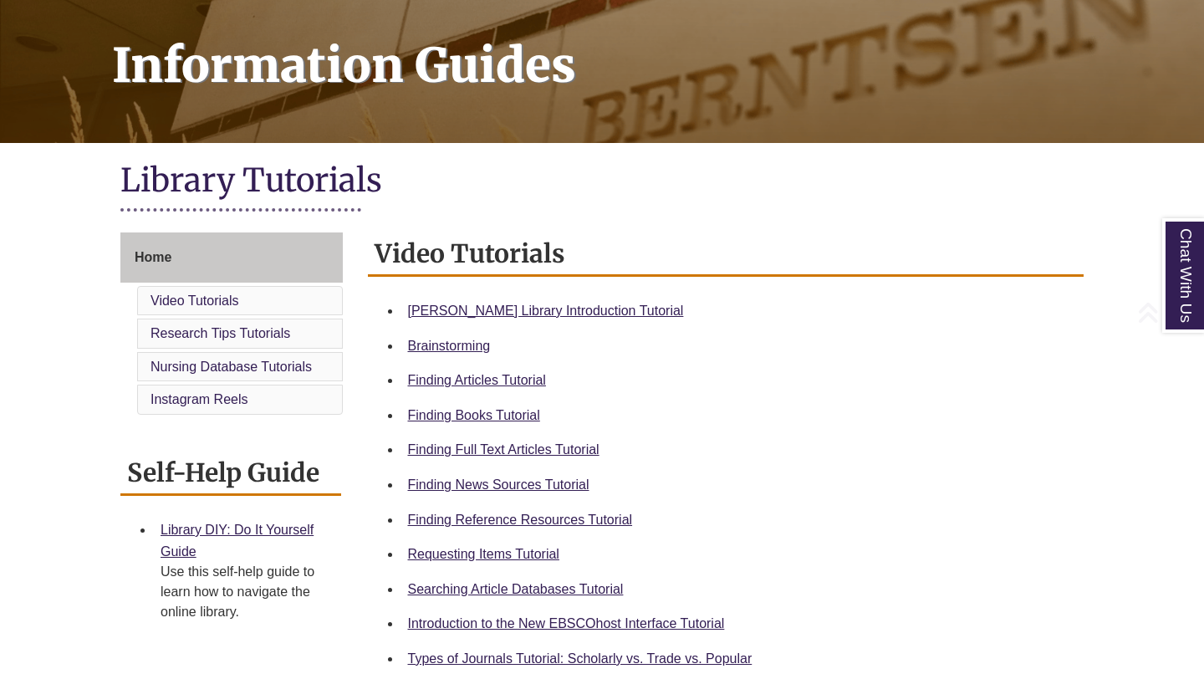
scroll to position [317, 0]
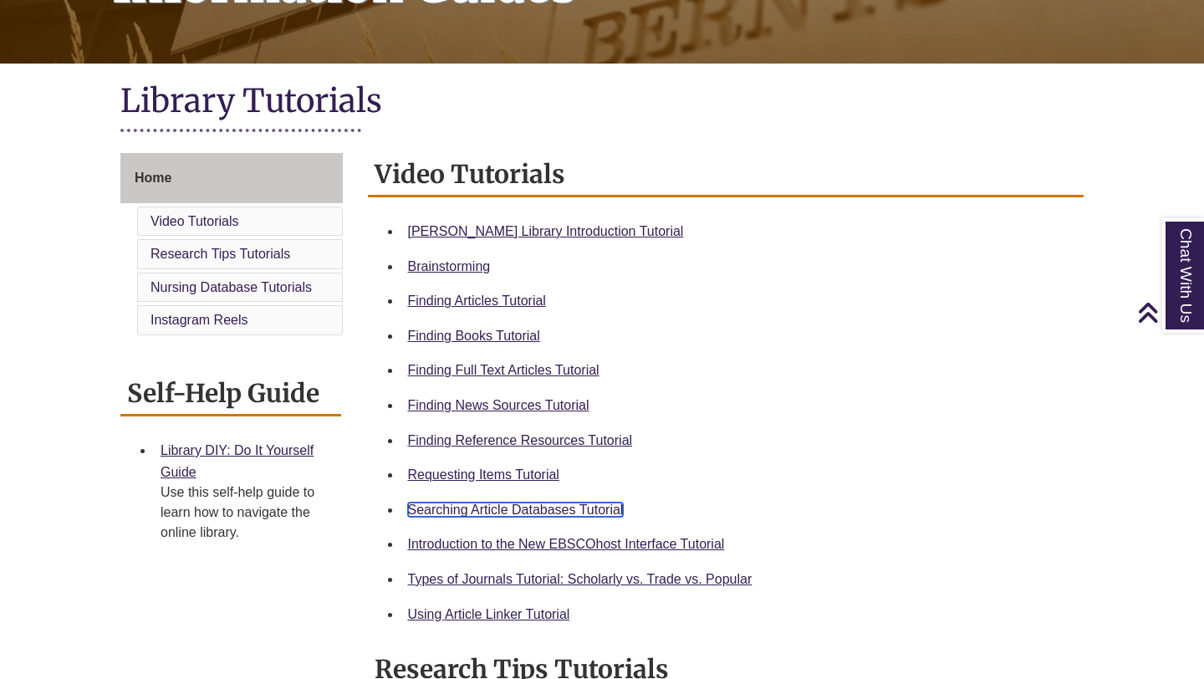
click at [544, 505] on link "Searching Article Databases Tutorial" at bounding box center [516, 509] width 216 height 14
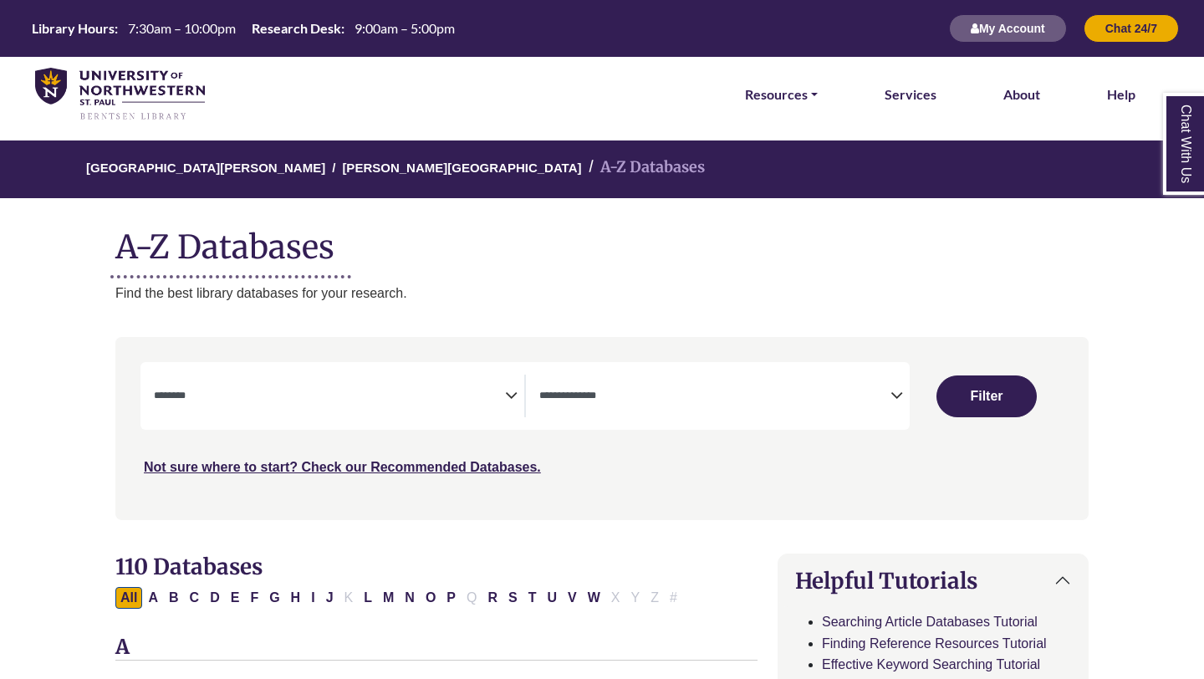
select select "Database Subject Filter"
select select "Database Types Filter"
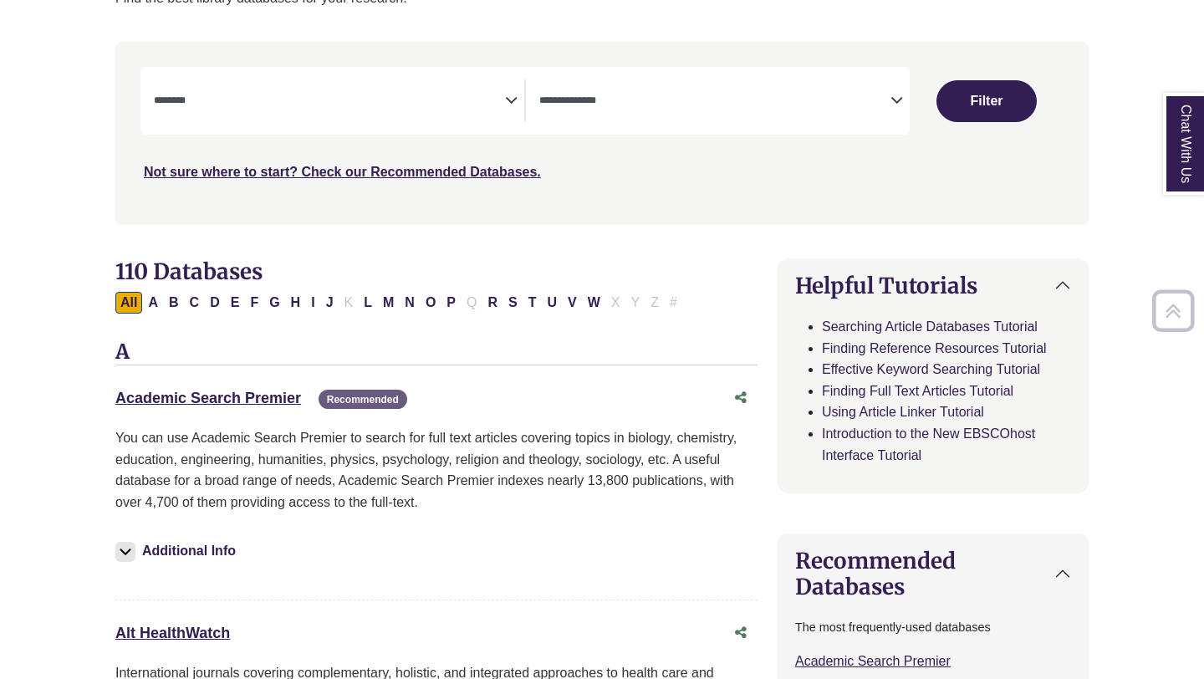
scroll to position [339, 0]
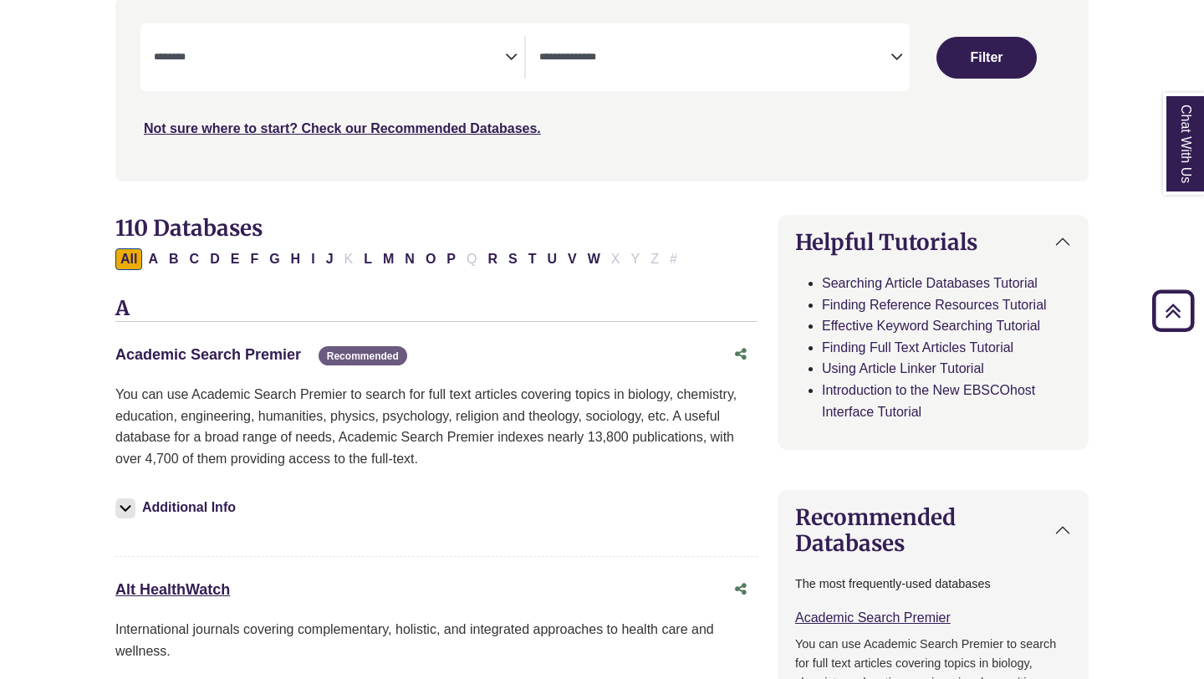
click at [255, 348] on link "Academic Search Premier This link opens in a new window" at bounding box center [208, 354] width 186 height 17
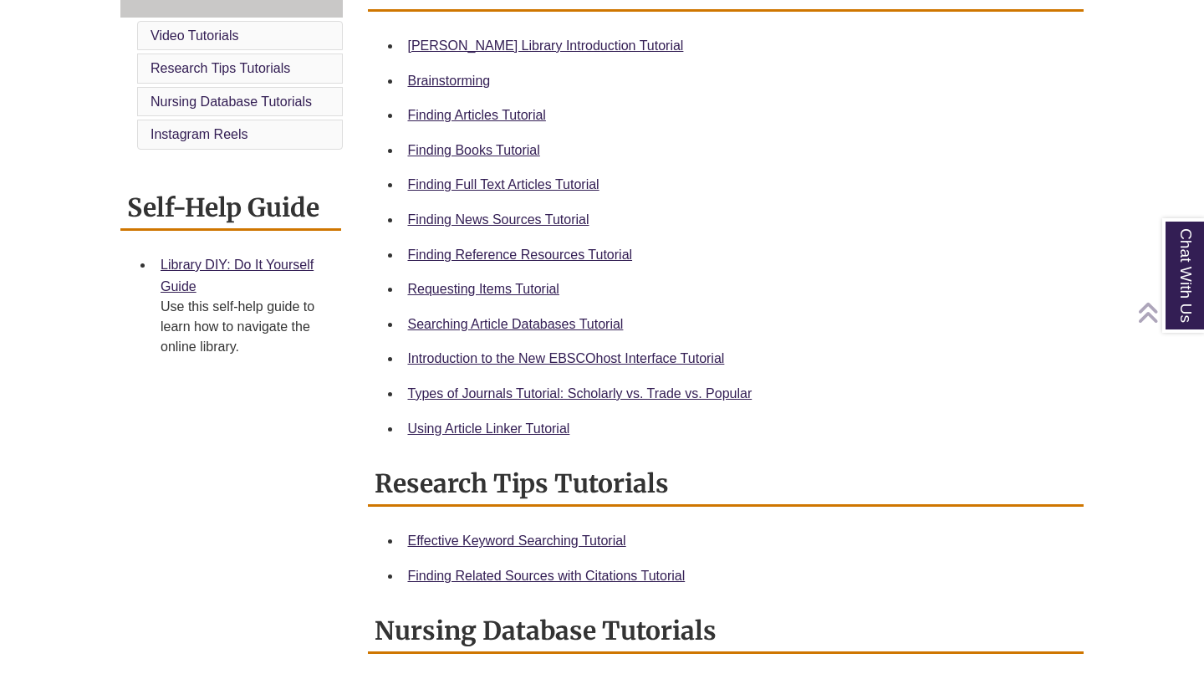
scroll to position [527, 0]
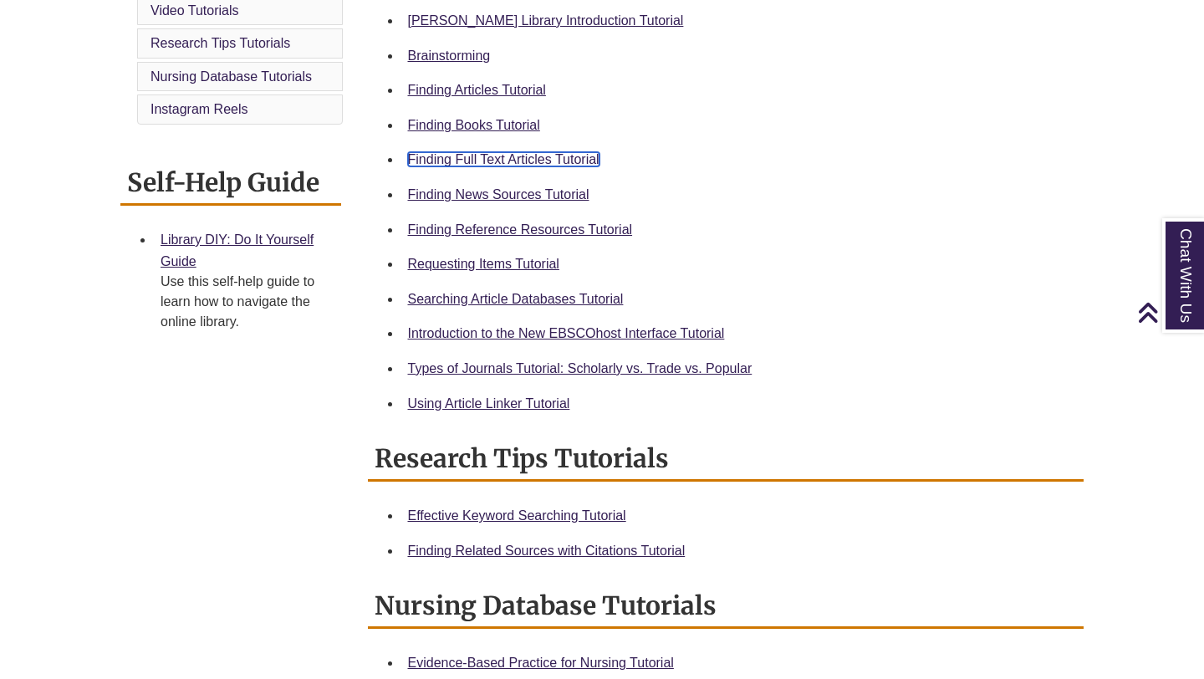
click at [507, 155] on link "Finding Full Text Articles Tutorial" at bounding box center [503, 159] width 191 height 14
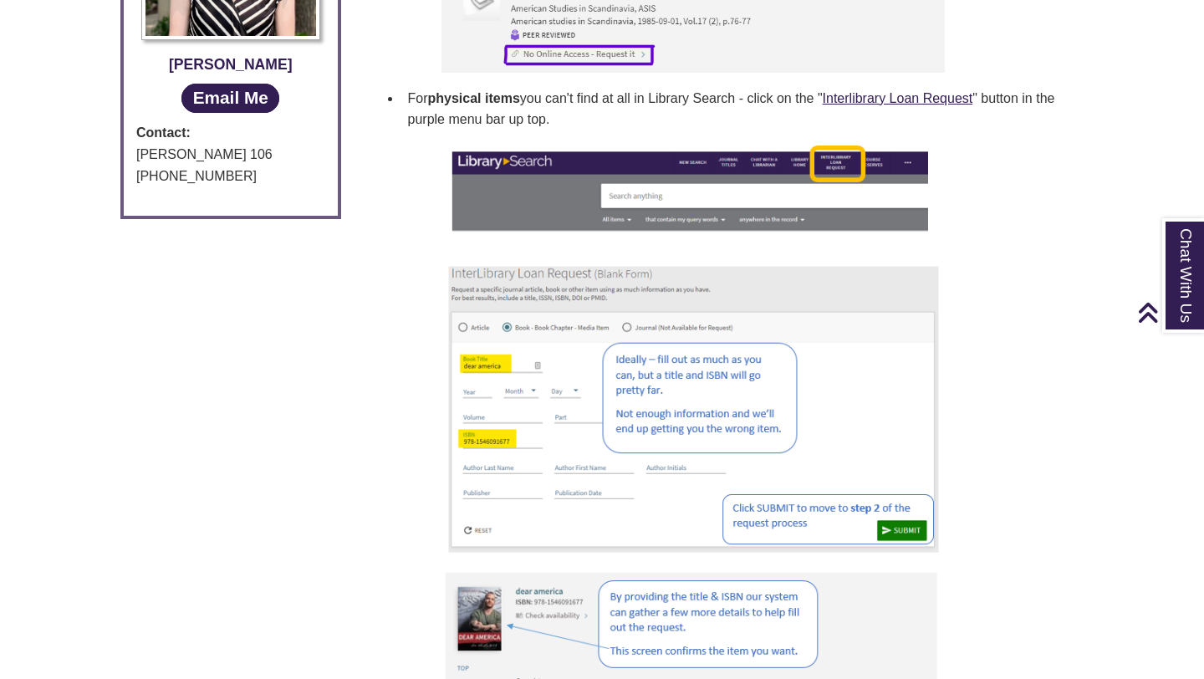
scroll to position [853, 0]
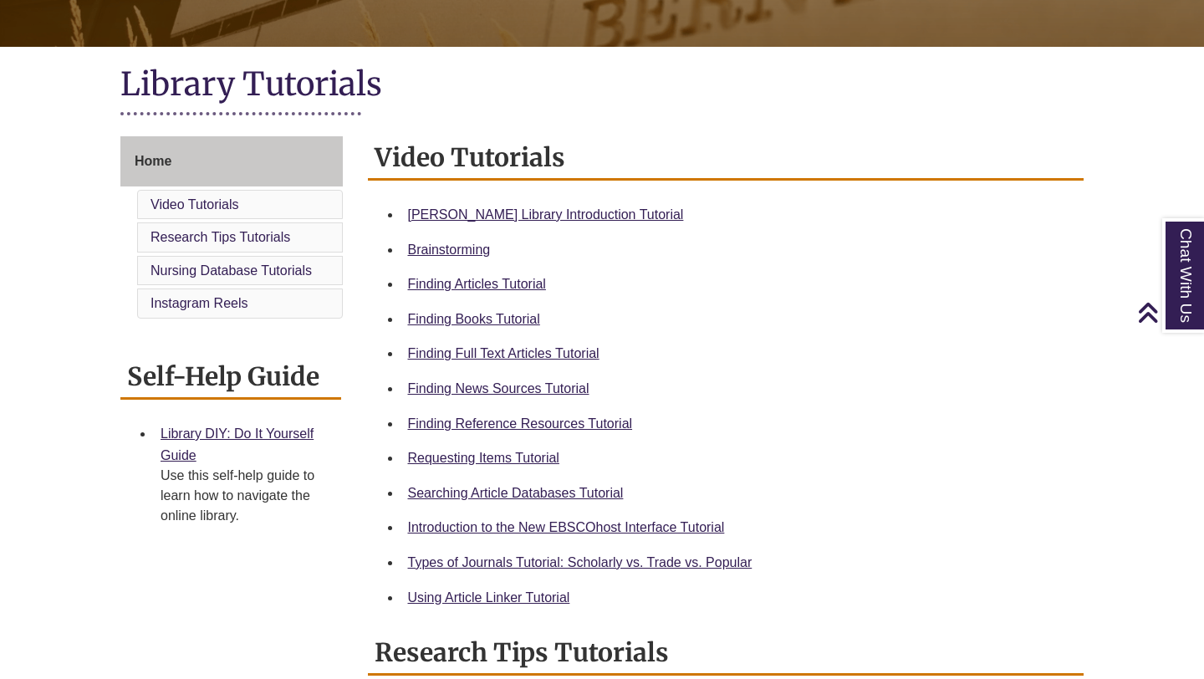
scroll to position [349, 0]
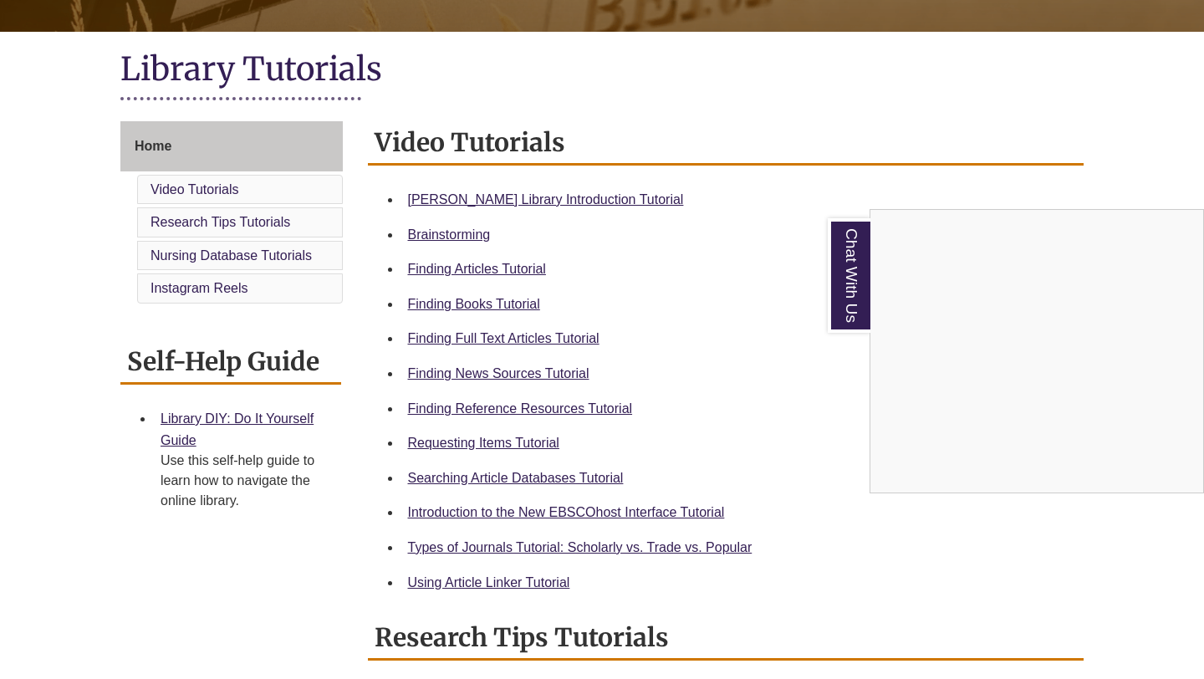
click at [496, 581] on div "Chat With Us" at bounding box center [602, 339] width 1204 height 679
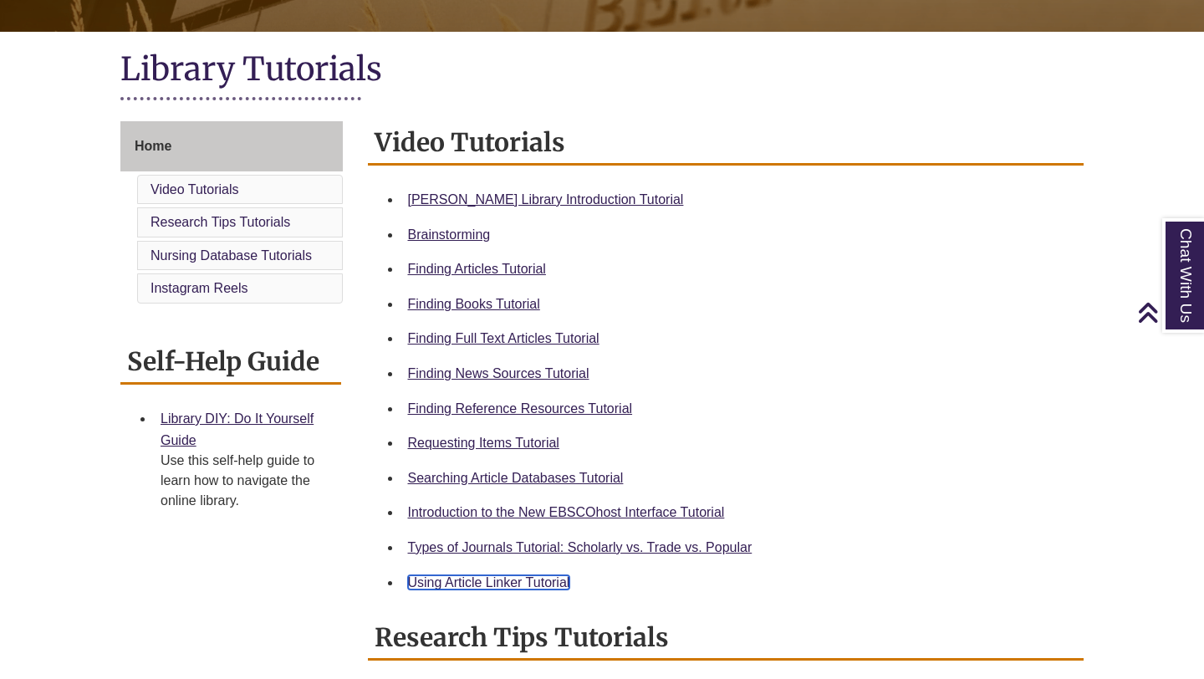
click at [496, 580] on link "Using Article Linker Tutorial" at bounding box center [489, 582] width 162 height 14
